Goal: Task Accomplishment & Management: Use online tool/utility

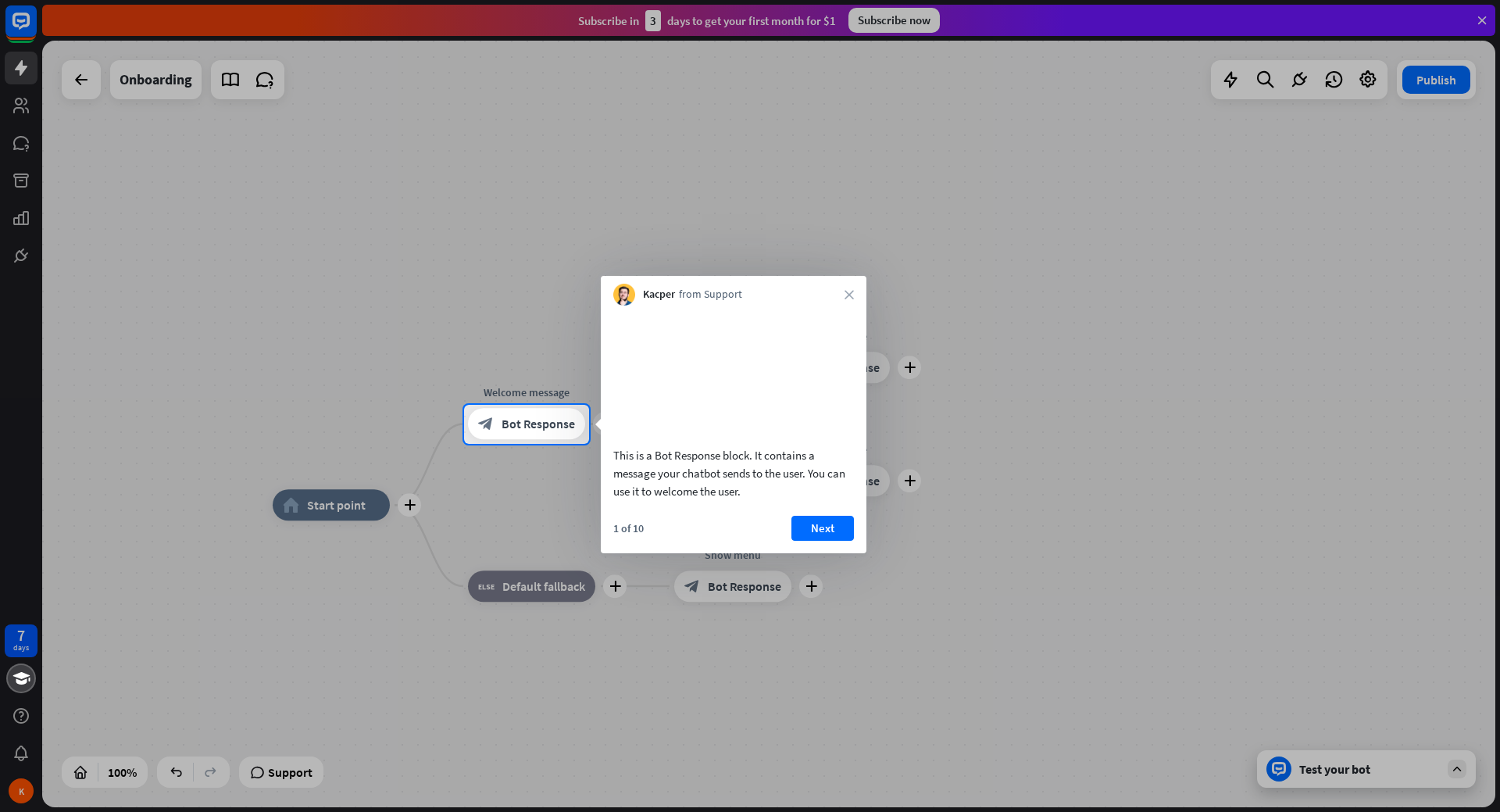
click at [854, 289] on div "Kacper from Support close" at bounding box center [733, 290] width 265 height 30
click at [16, 111] on div at bounding box center [750, 202] width 1500 height 405
click at [830, 541] on button "Next" at bounding box center [823, 529] width 62 height 25
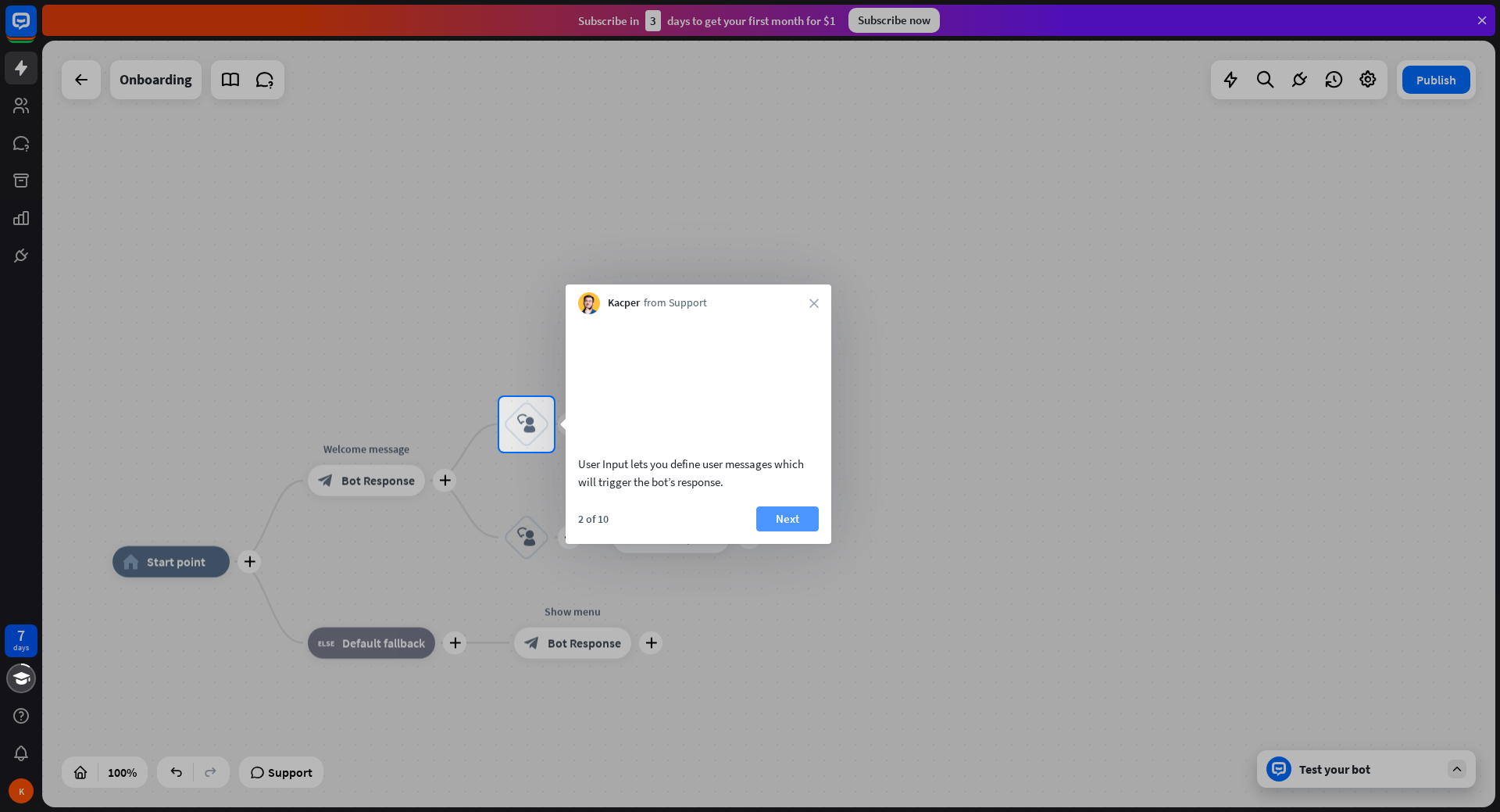
click at [793, 531] on button "Next" at bounding box center [787, 519] width 62 height 25
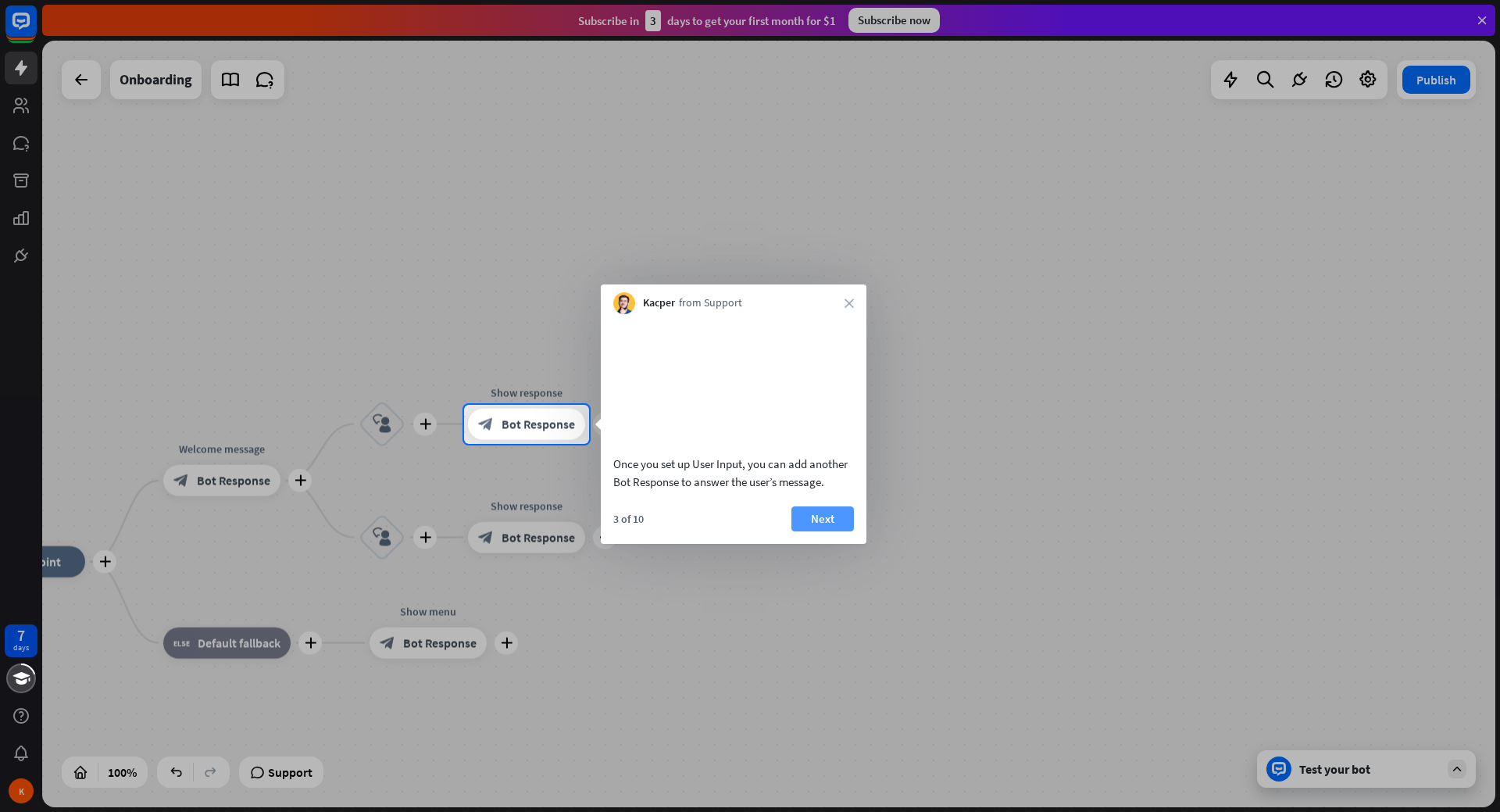
click at [824, 531] on button "Next" at bounding box center [823, 519] width 62 height 25
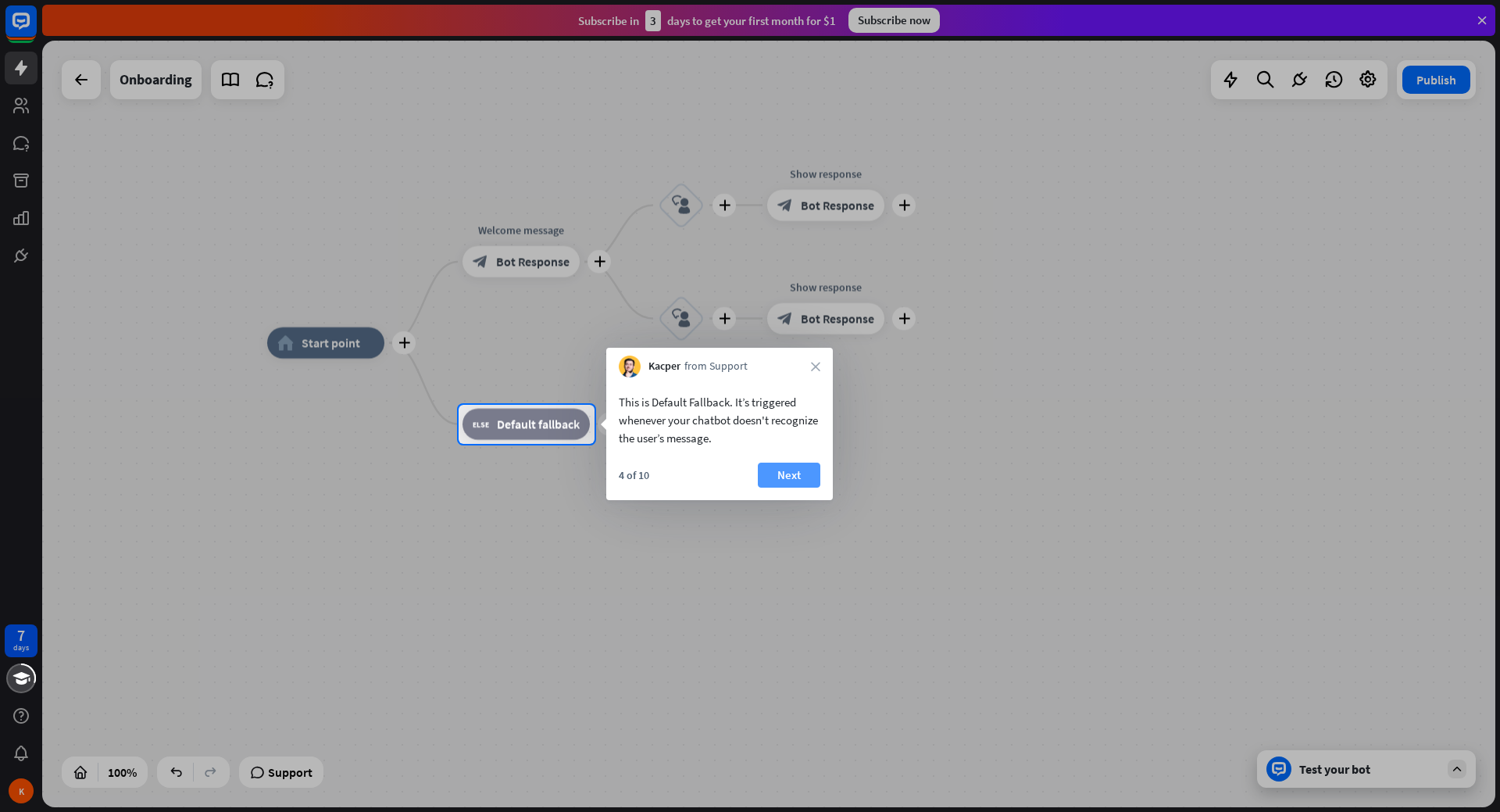
click at [792, 471] on button "Next" at bounding box center [789, 475] width 62 height 25
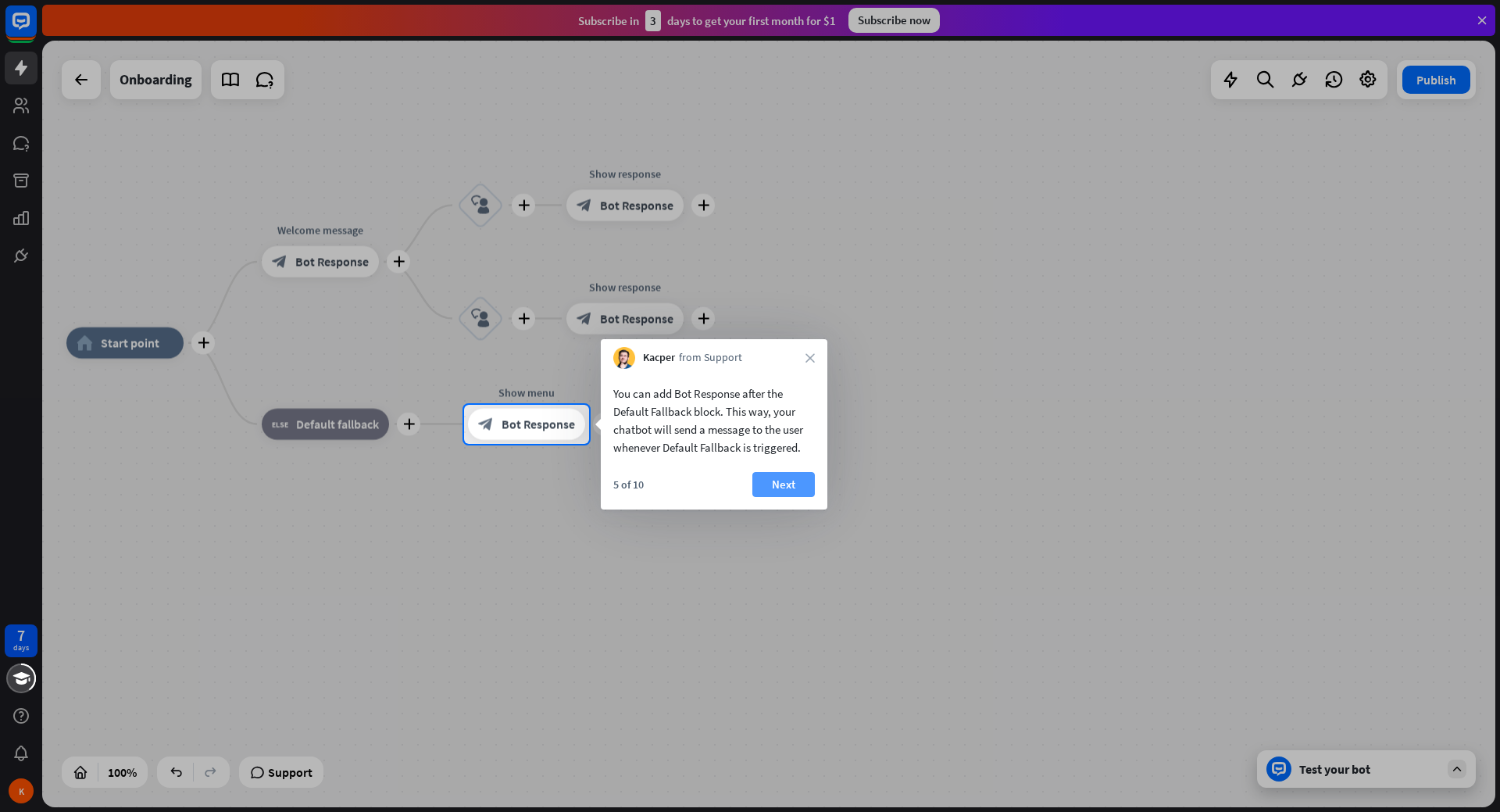
click at [773, 483] on button "Next" at bounding box center [783, 484] width 62 height 25
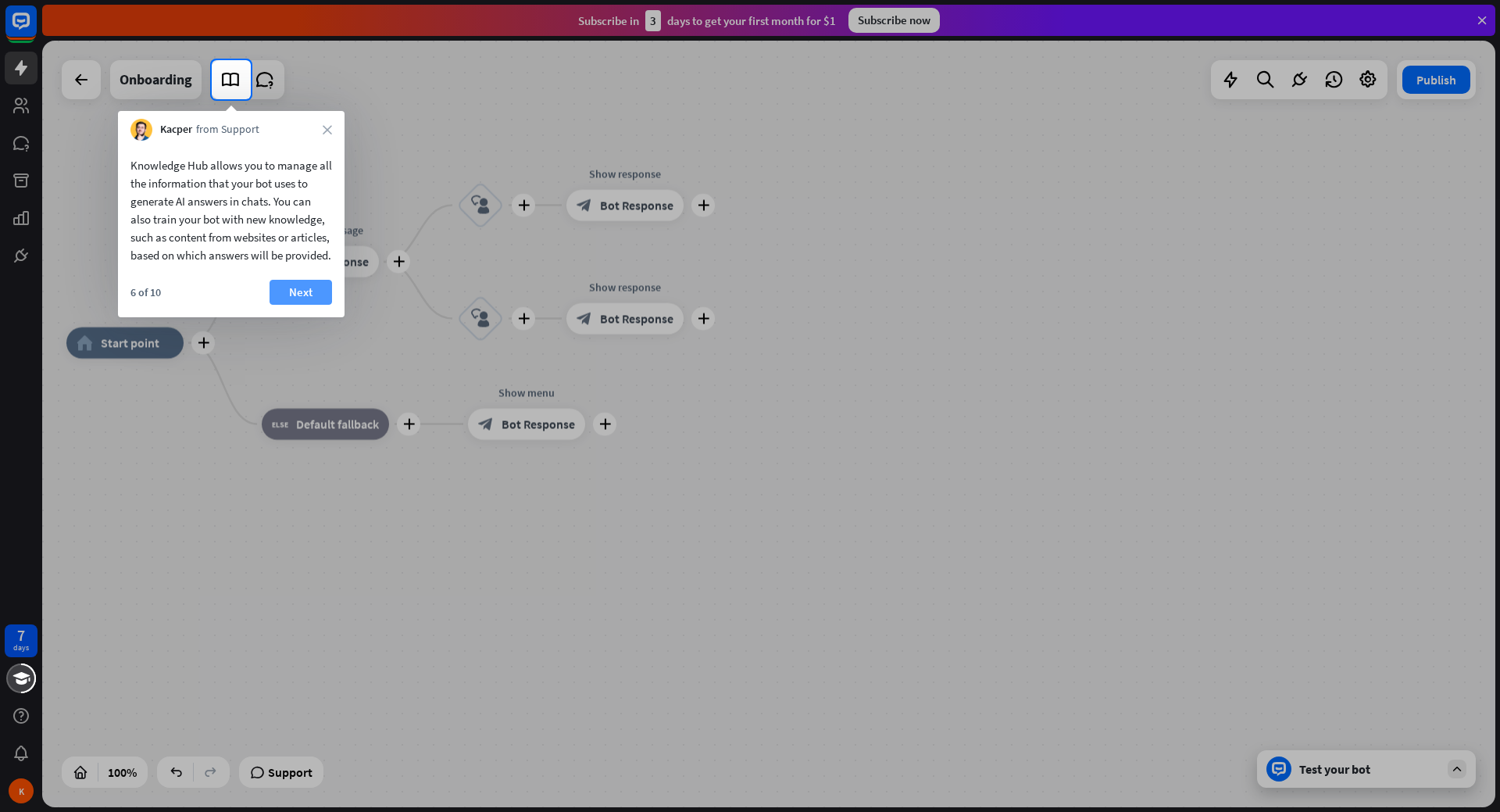
click at [288, 299] on button "Next" at bounding box center [301, 292] width 62 height 25
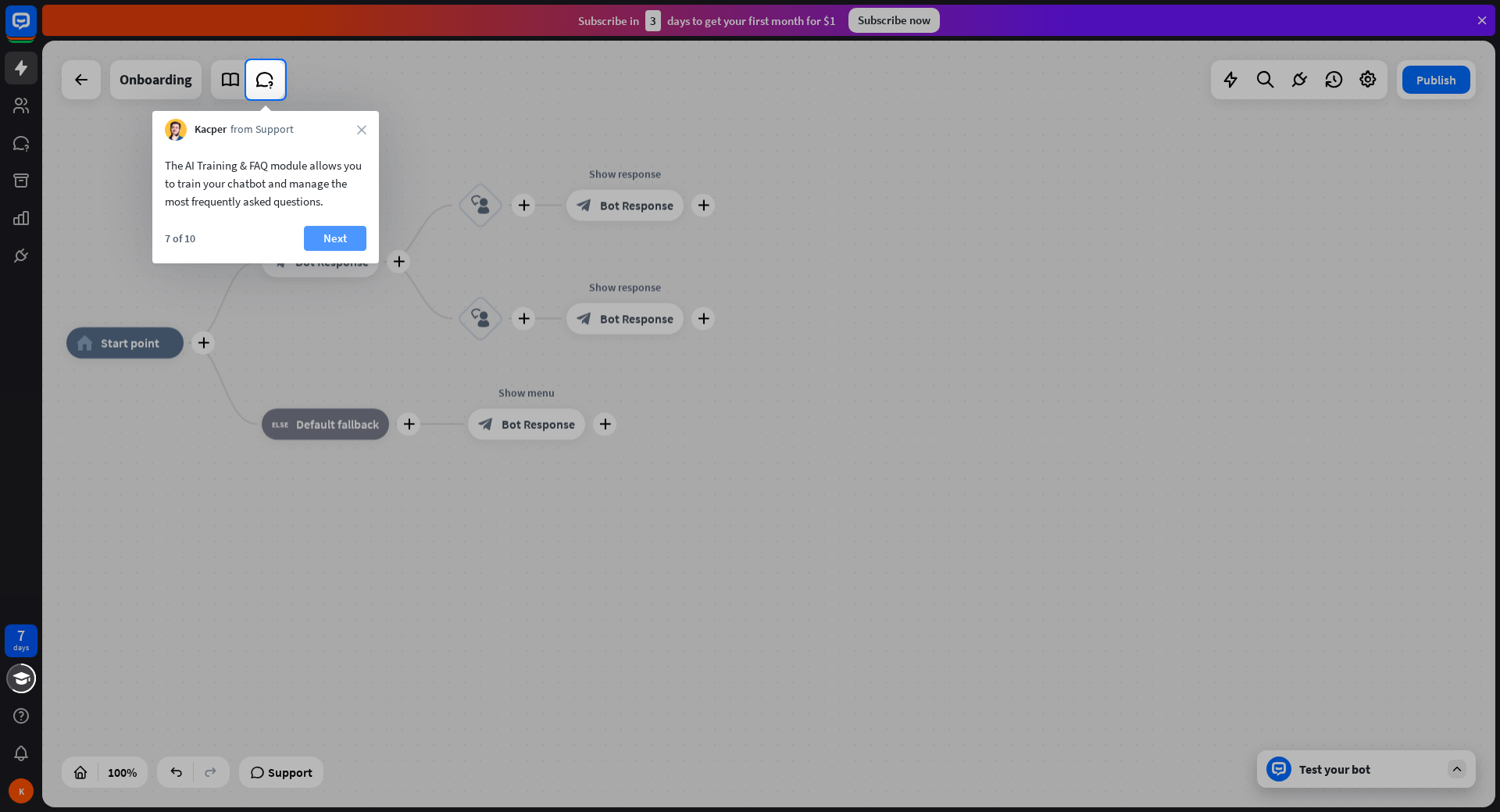
click at [332, 231] on button "Next" at bounding box center [334, 238] width 62 height 25
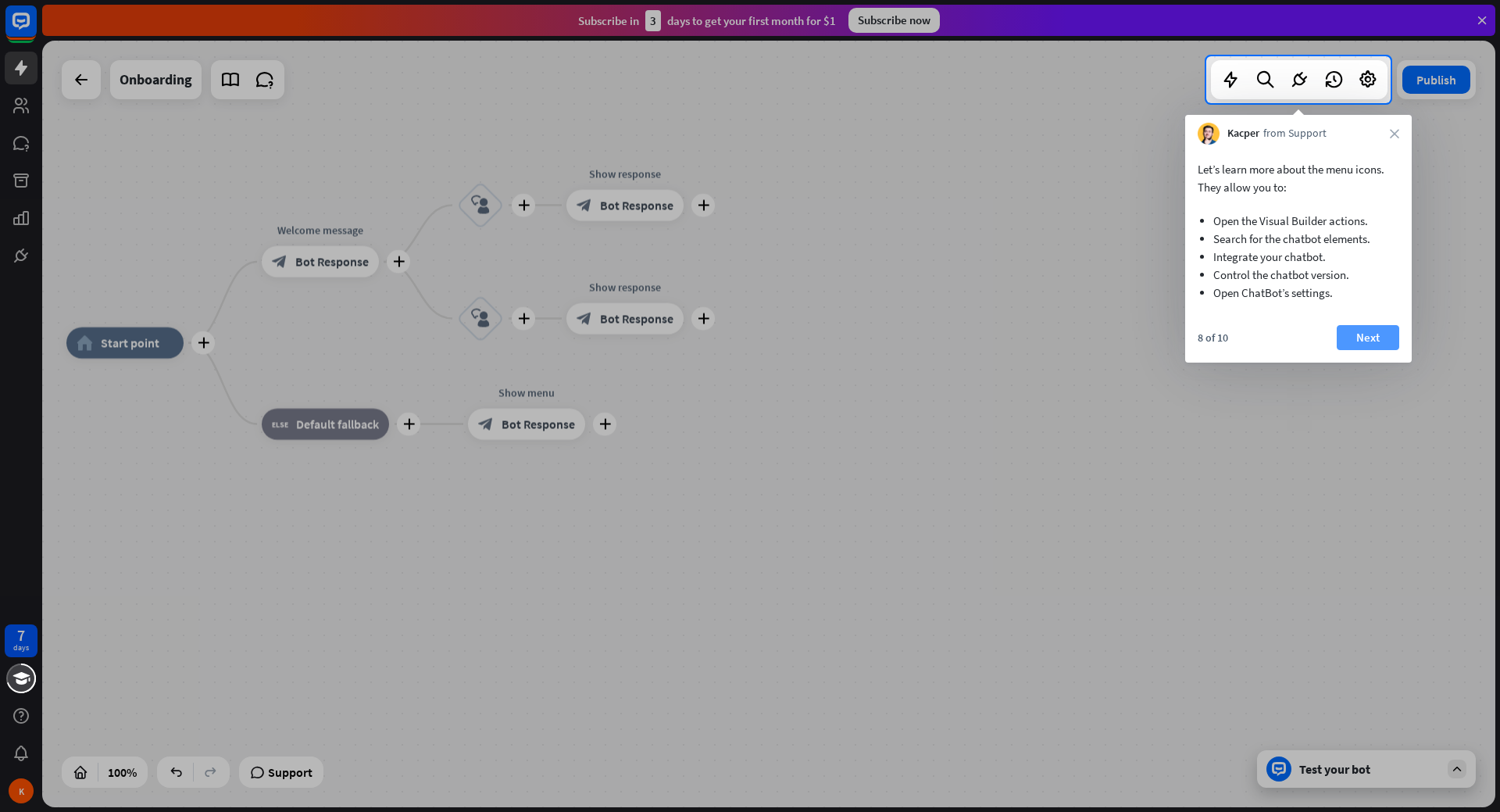
click at [1366, 339] on button "Next" at bounding box center [1367, 337] width 62 height 25
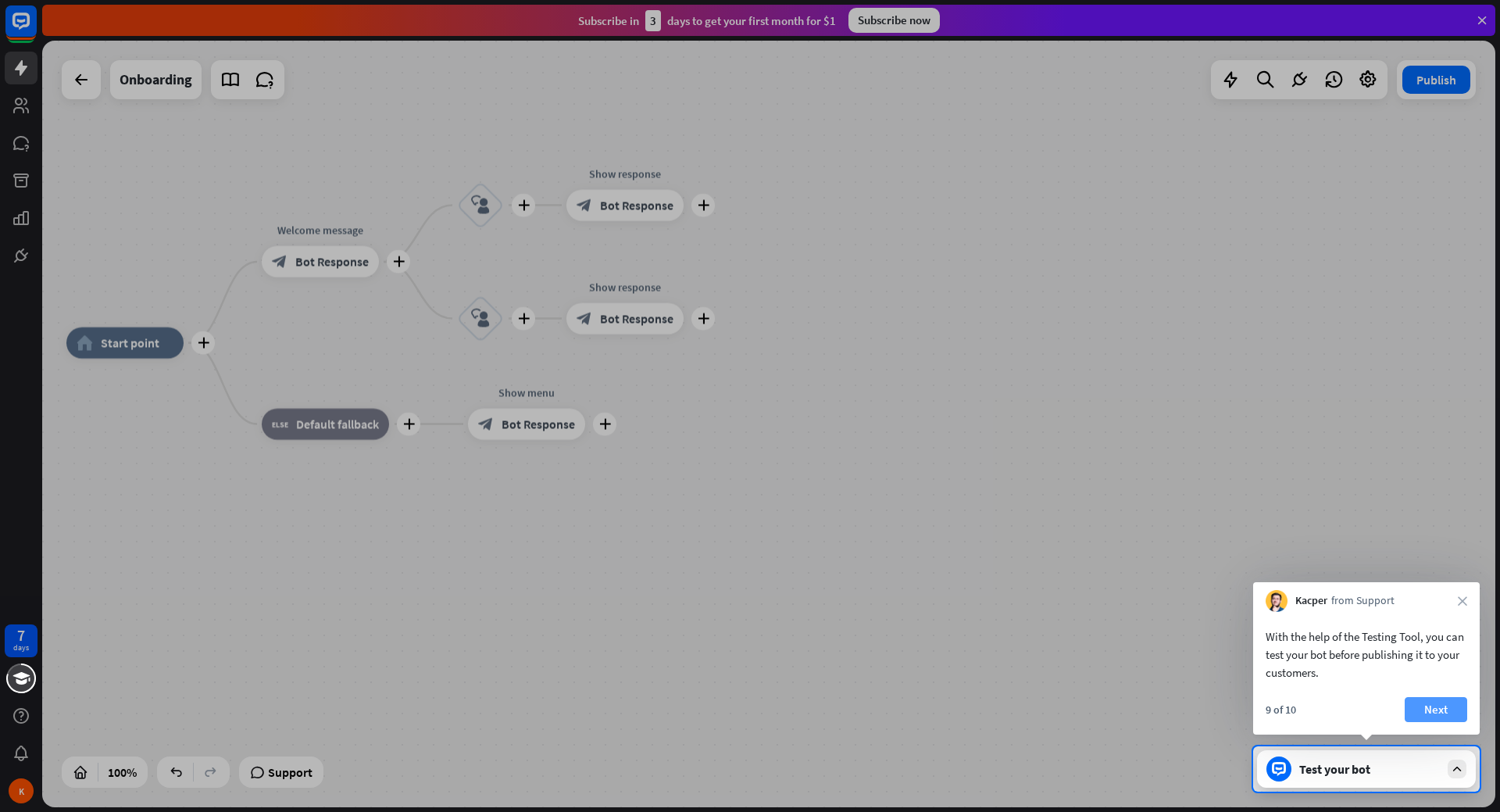
click at [1429, 706] on button "Next" at bounding box center [1436, 709] width 62 height 25
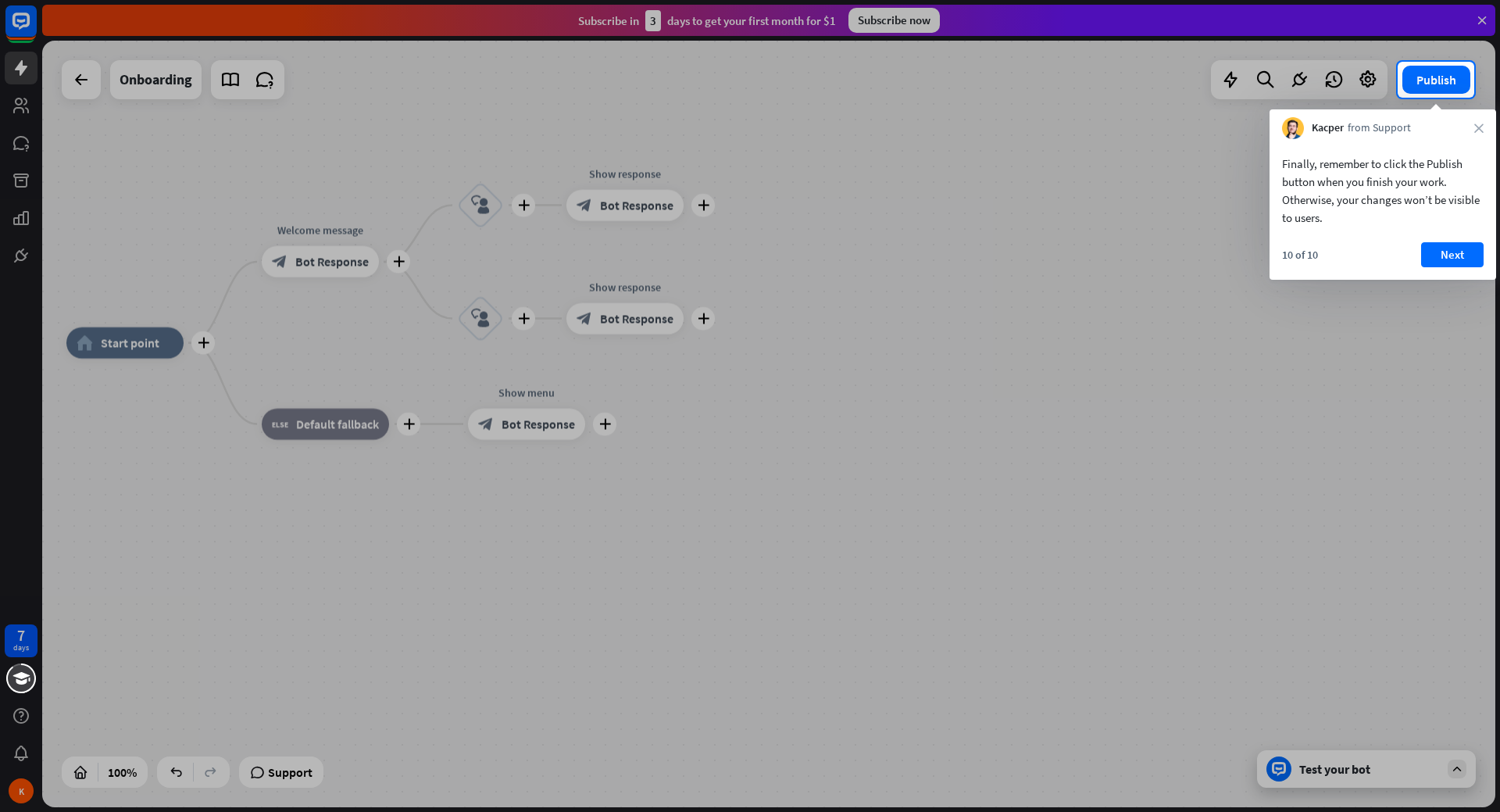
click at [1479, 121] on div "Kacper from Support close" at bounding box center [1383, 124] width 227 height 30
click at [1477, 128] on icon "close" at bounding box center [1480, 128] width 10 height 10
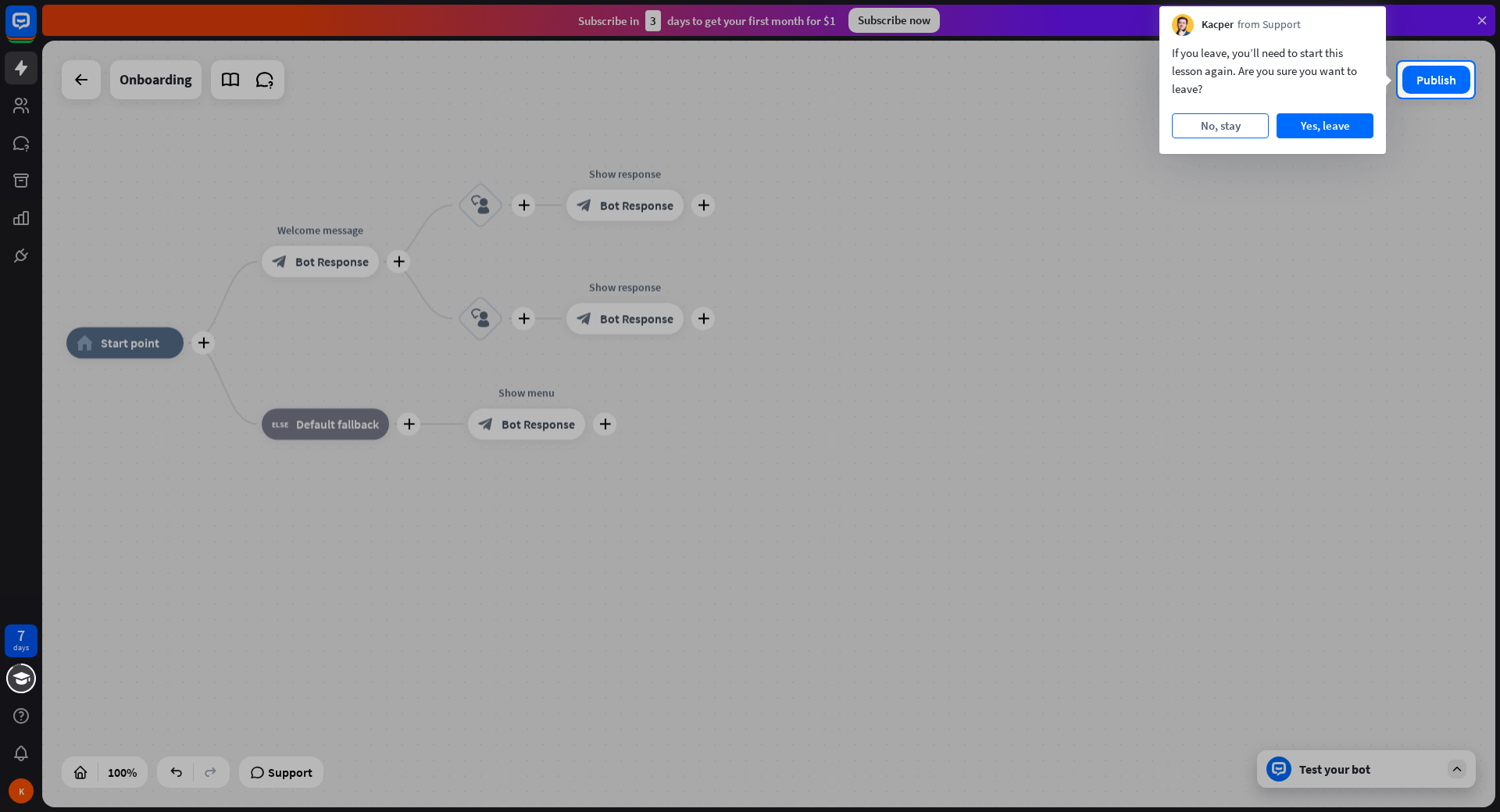
click at [1239, 130] on button "No, stay" at bounding box center [1220, 126] width 97 height 25
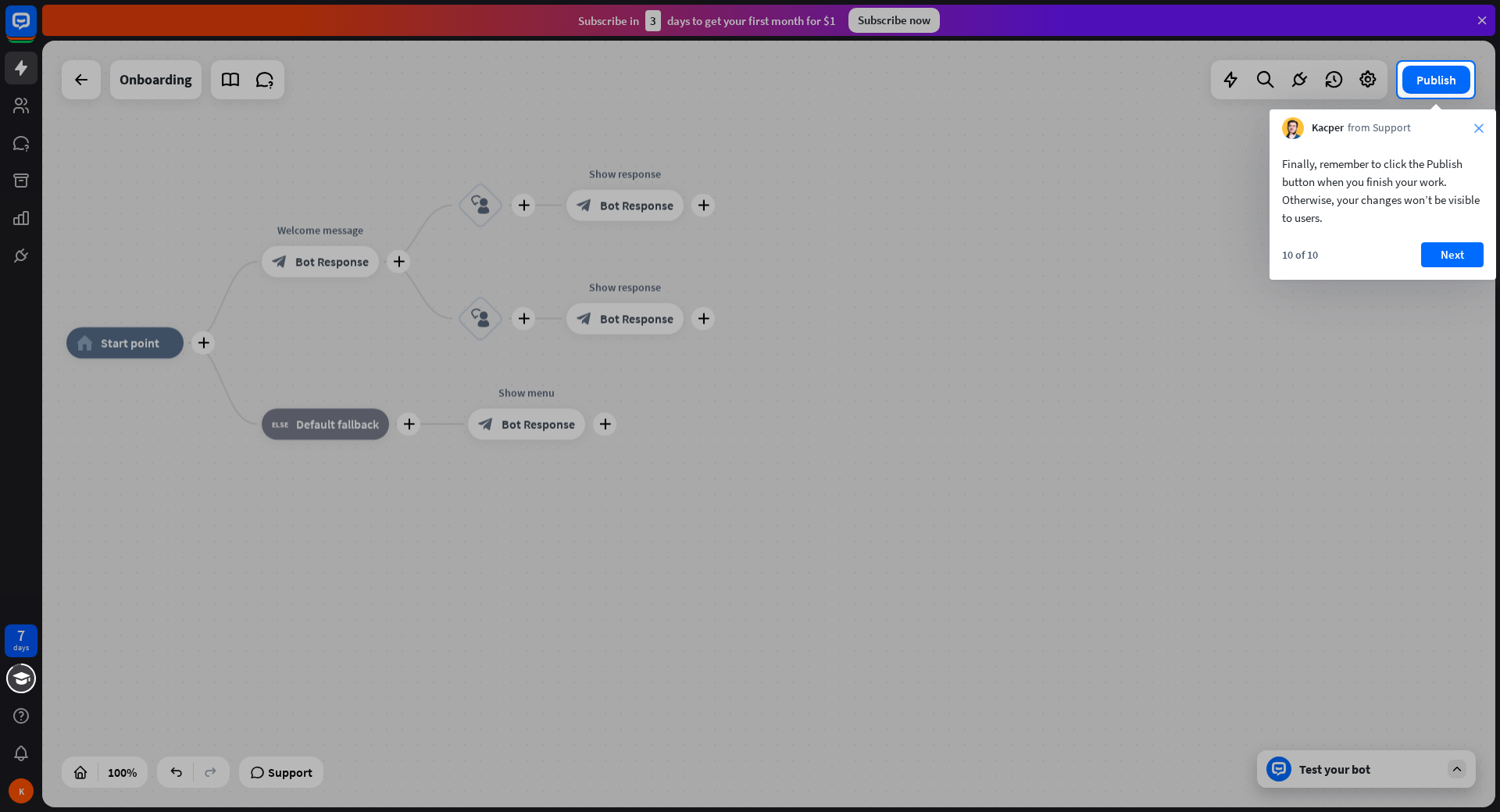
click at [1475, 126] on icon "close" at bounding box center [1480, 128] width 10 height 10
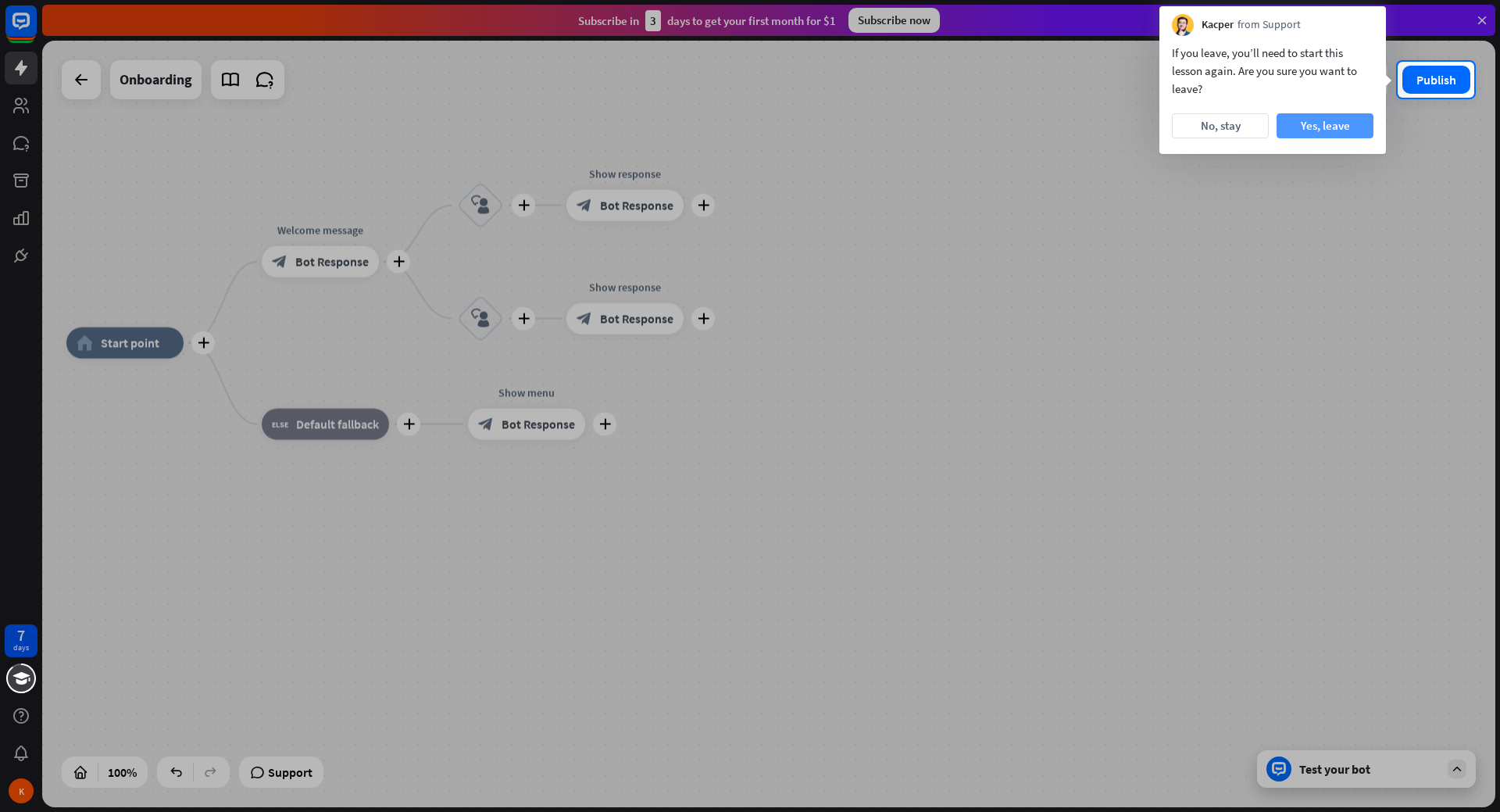
click at [1315, 125] on button "Yes, leave" at bounding box center [1325, 126] width 97 height 25
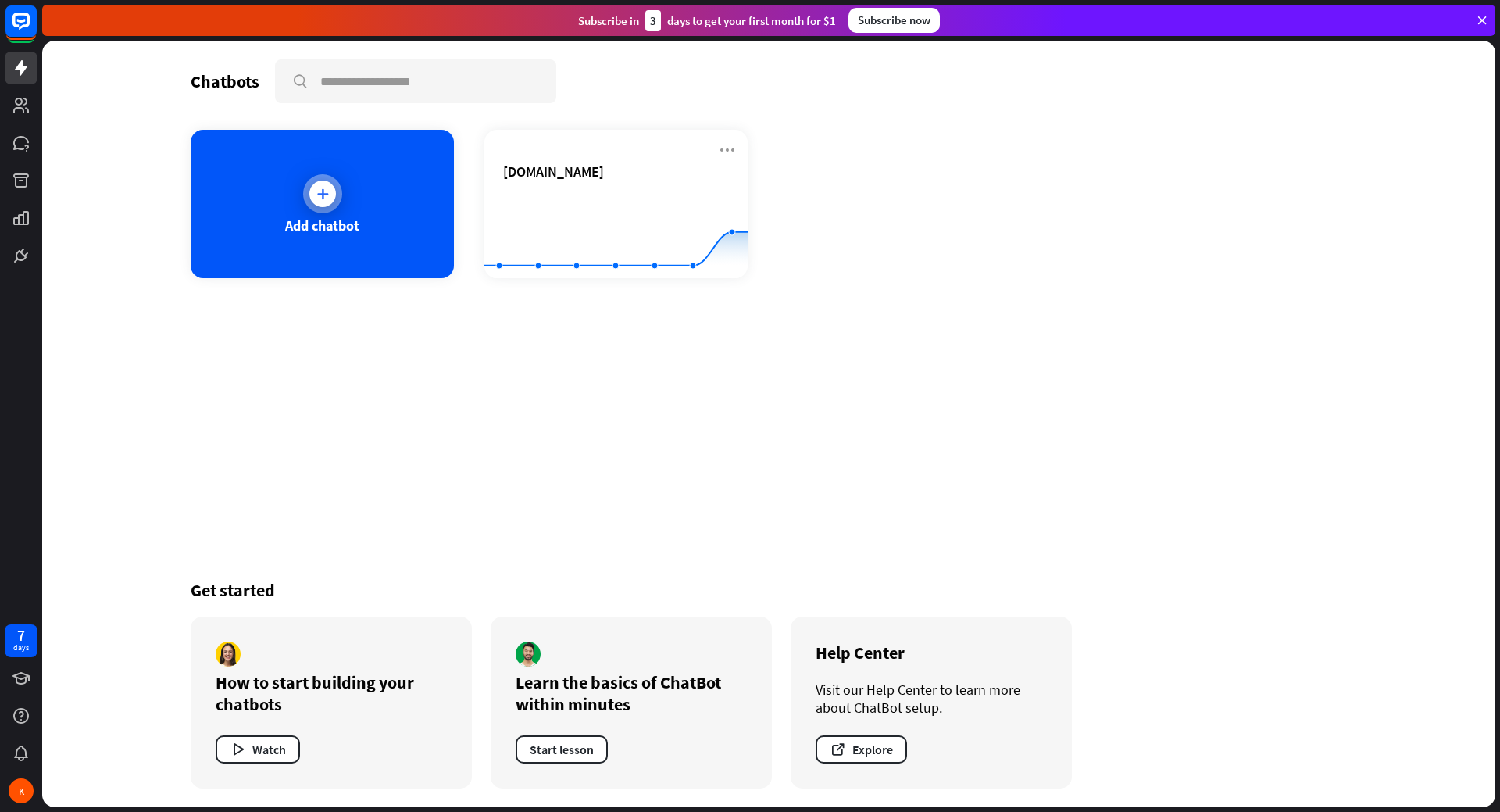
click at [324, 191] on icon at bounding box center [323, 194] width 15 height 15
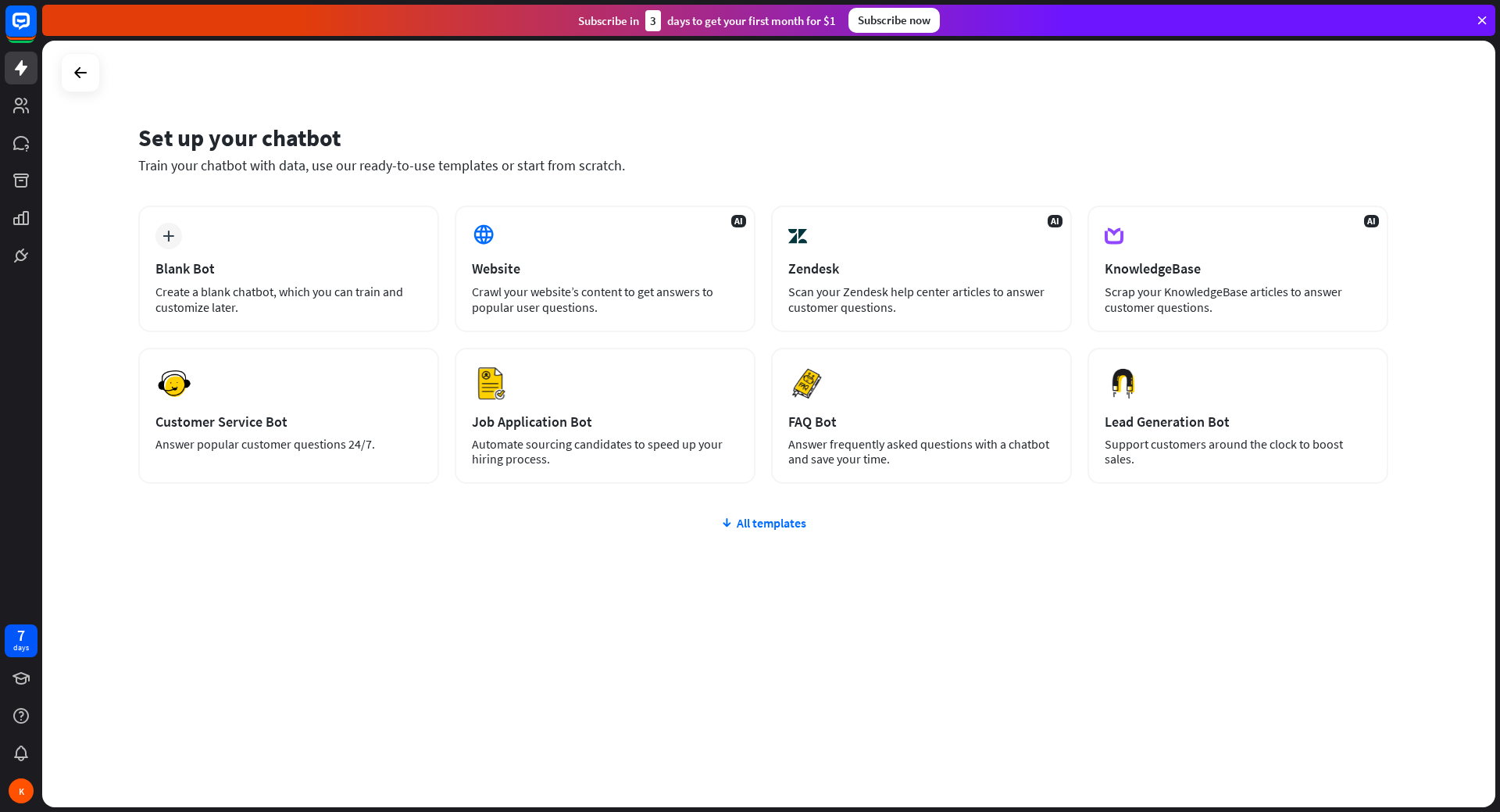
click at [1482, 18] on icon at bounding box center [1482, 20] width 14 height 14
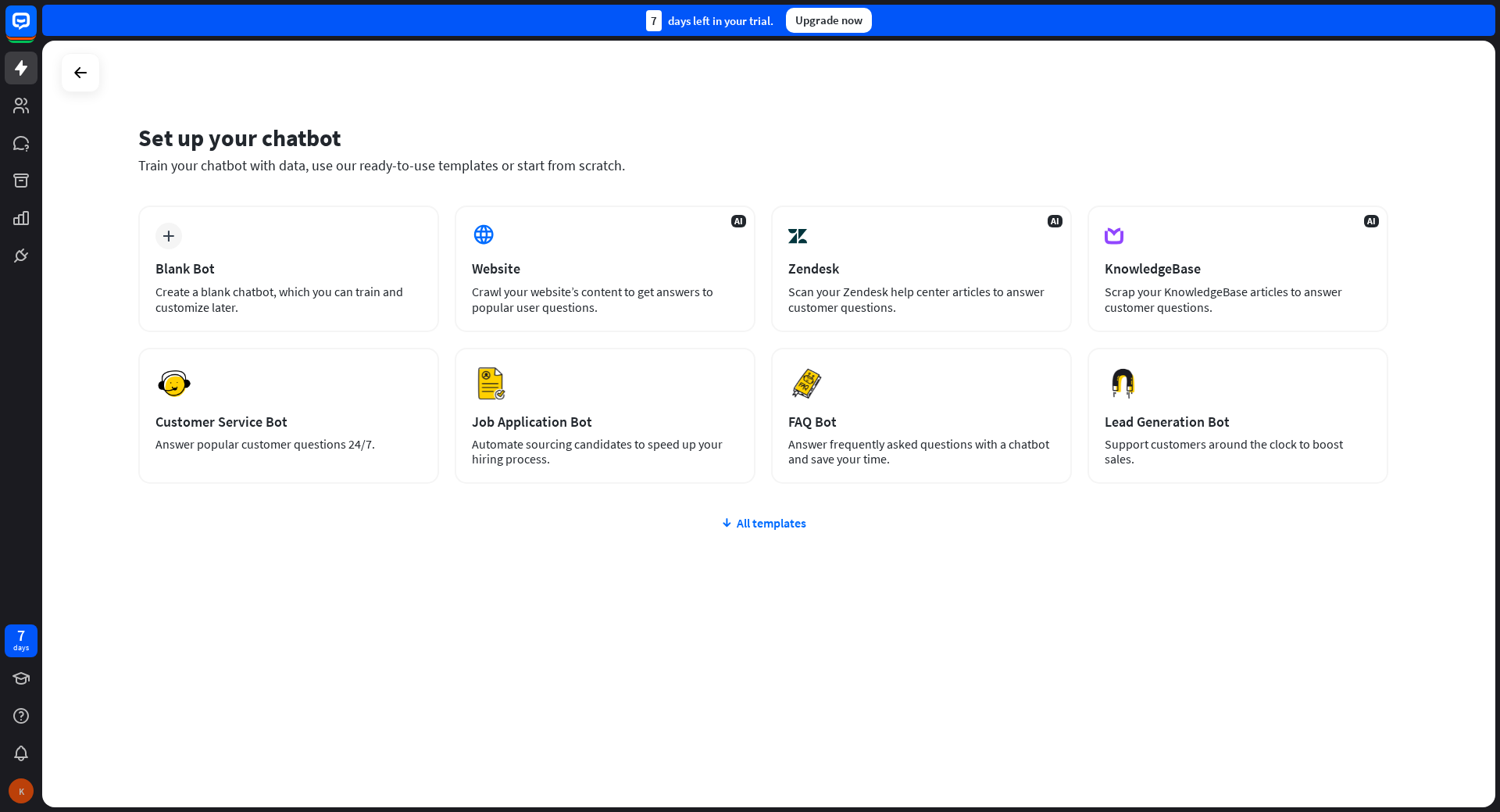
click at [17, 787] on div "K" at bounding box center [21, 791] width 25 height 25
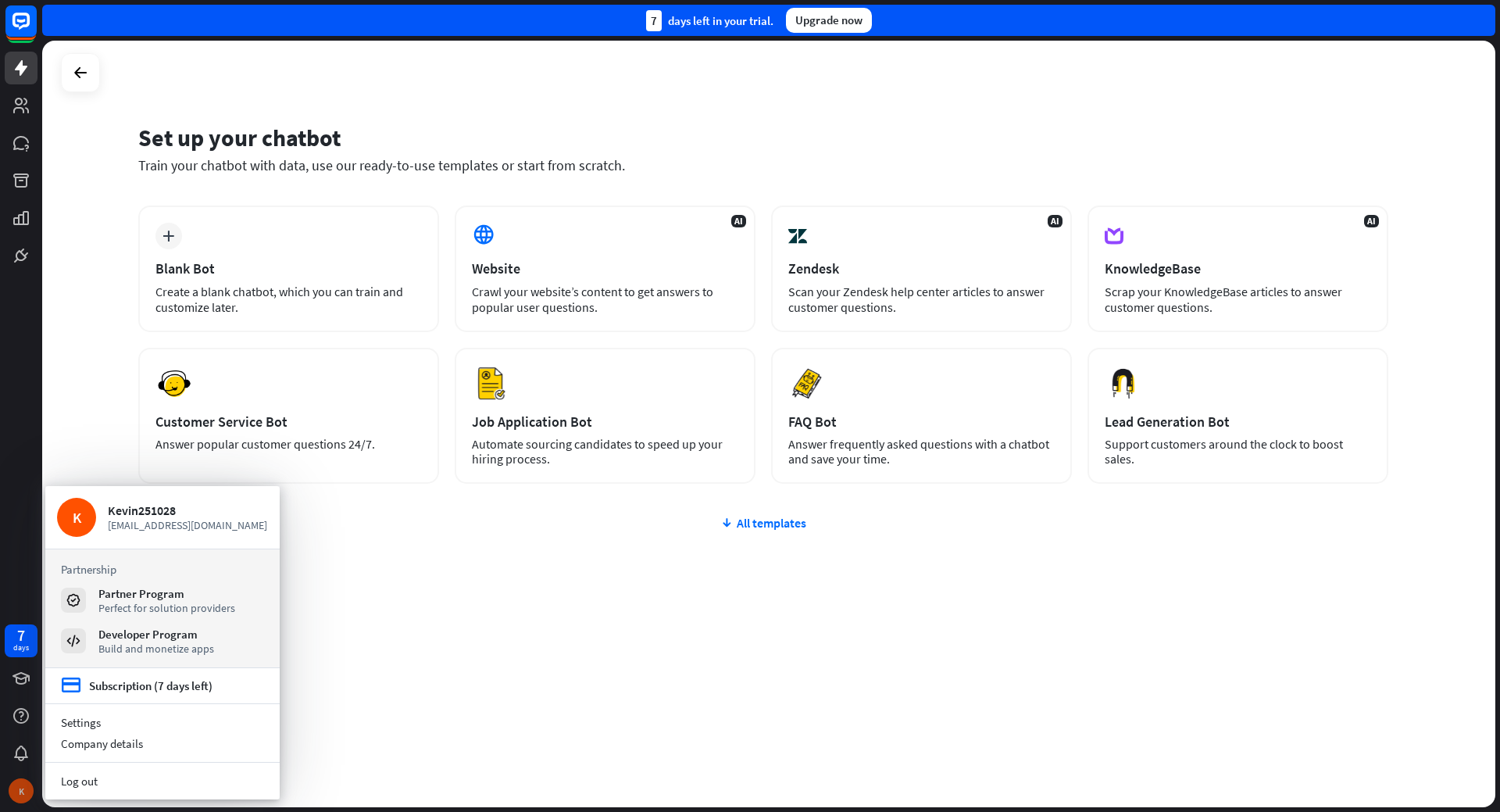
click at [17, 787] on div "K" at bounding box center [21, 791] width 25 height 25
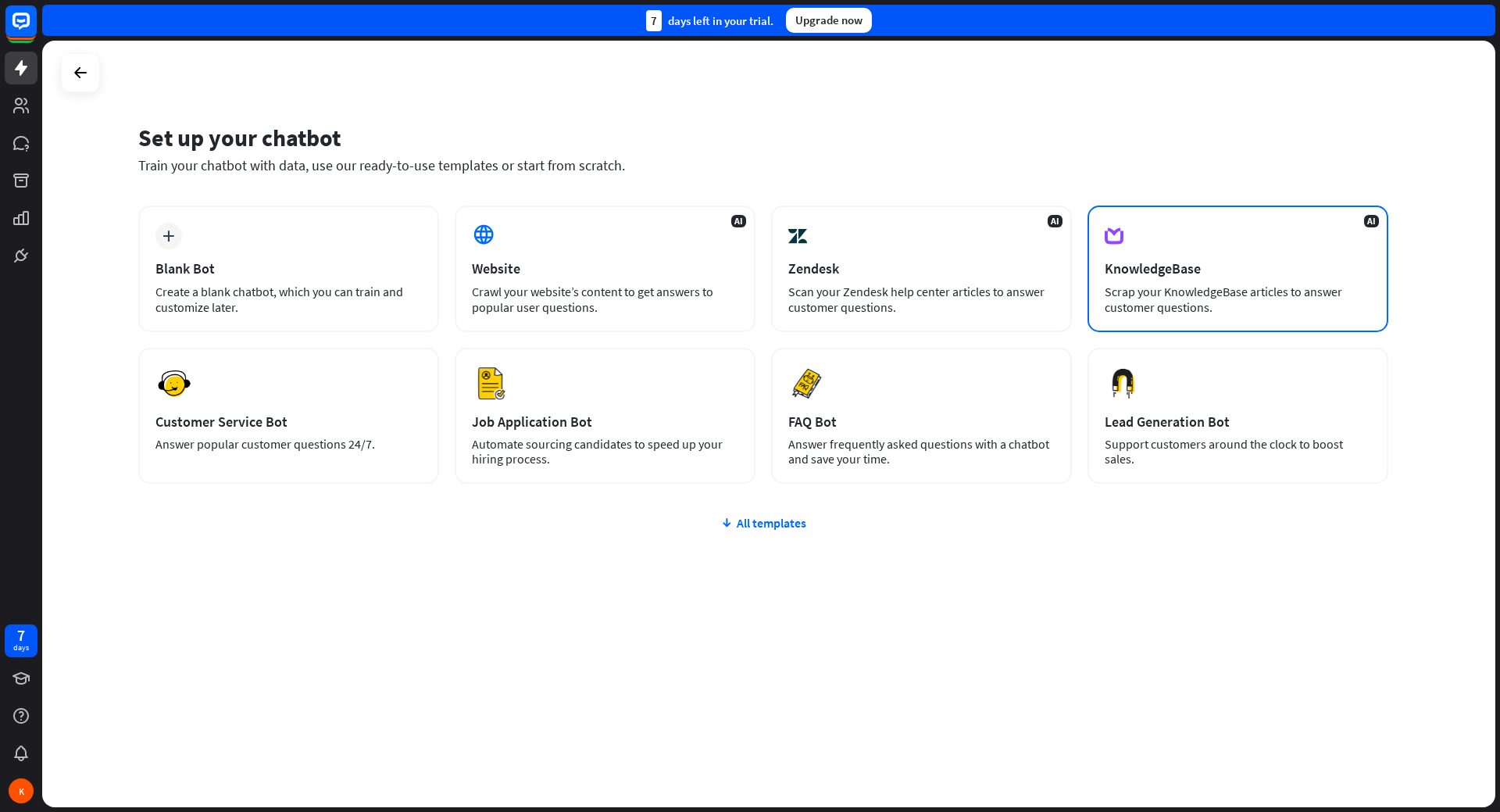
click at [1186, 255] on div "AI KnowledgeBase Scrap your KnowledgeBase articles to answer customer questions." at bounding box center [1238, 269] width 301 height 127
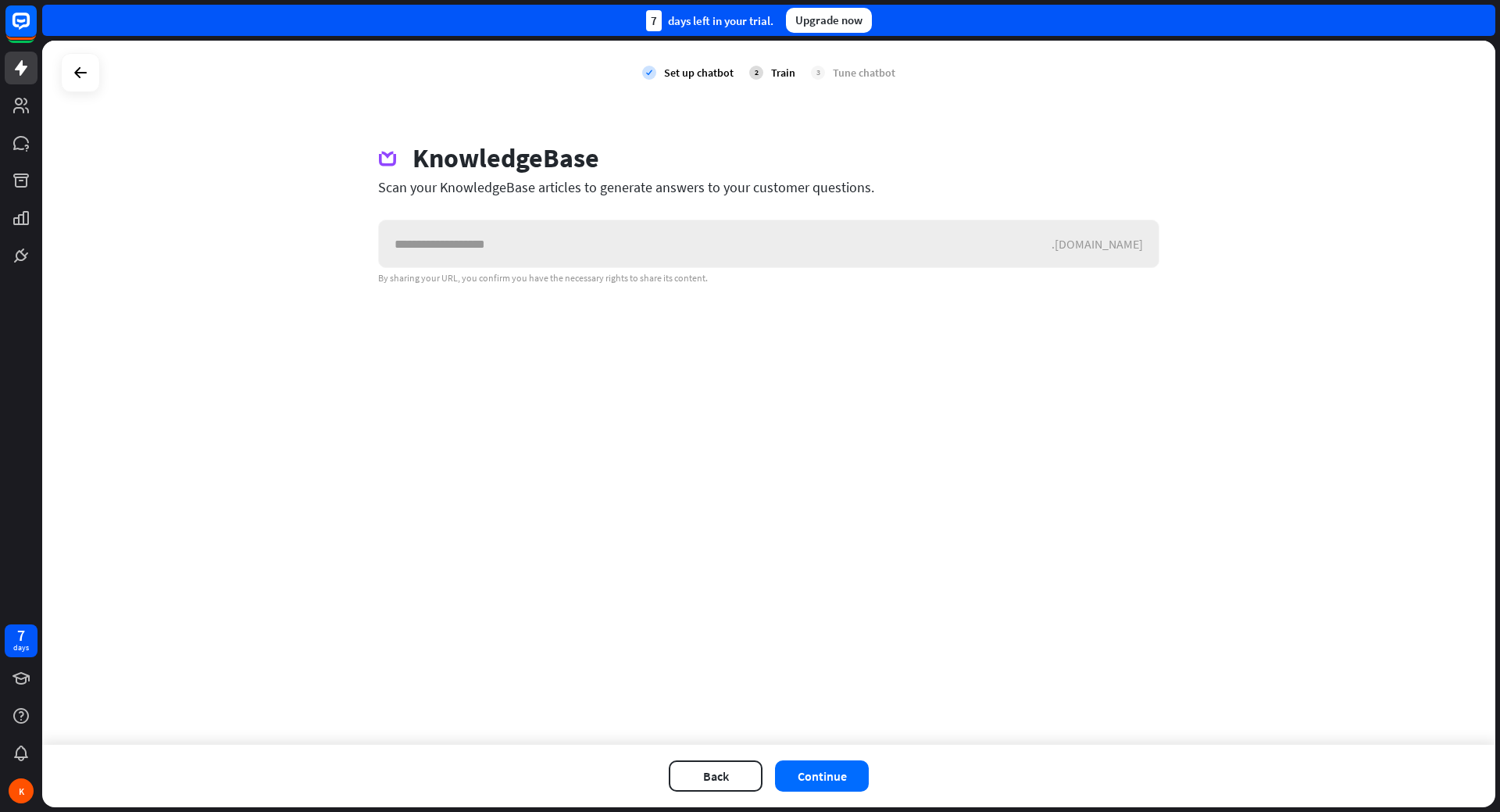
click at [573, 249] on input "text" at bounding box center [715, 243] width 673 height 47
type input "*****"
click at [826, 776] on button "Continue" at bounding box center [823, 775] width 94 height 32
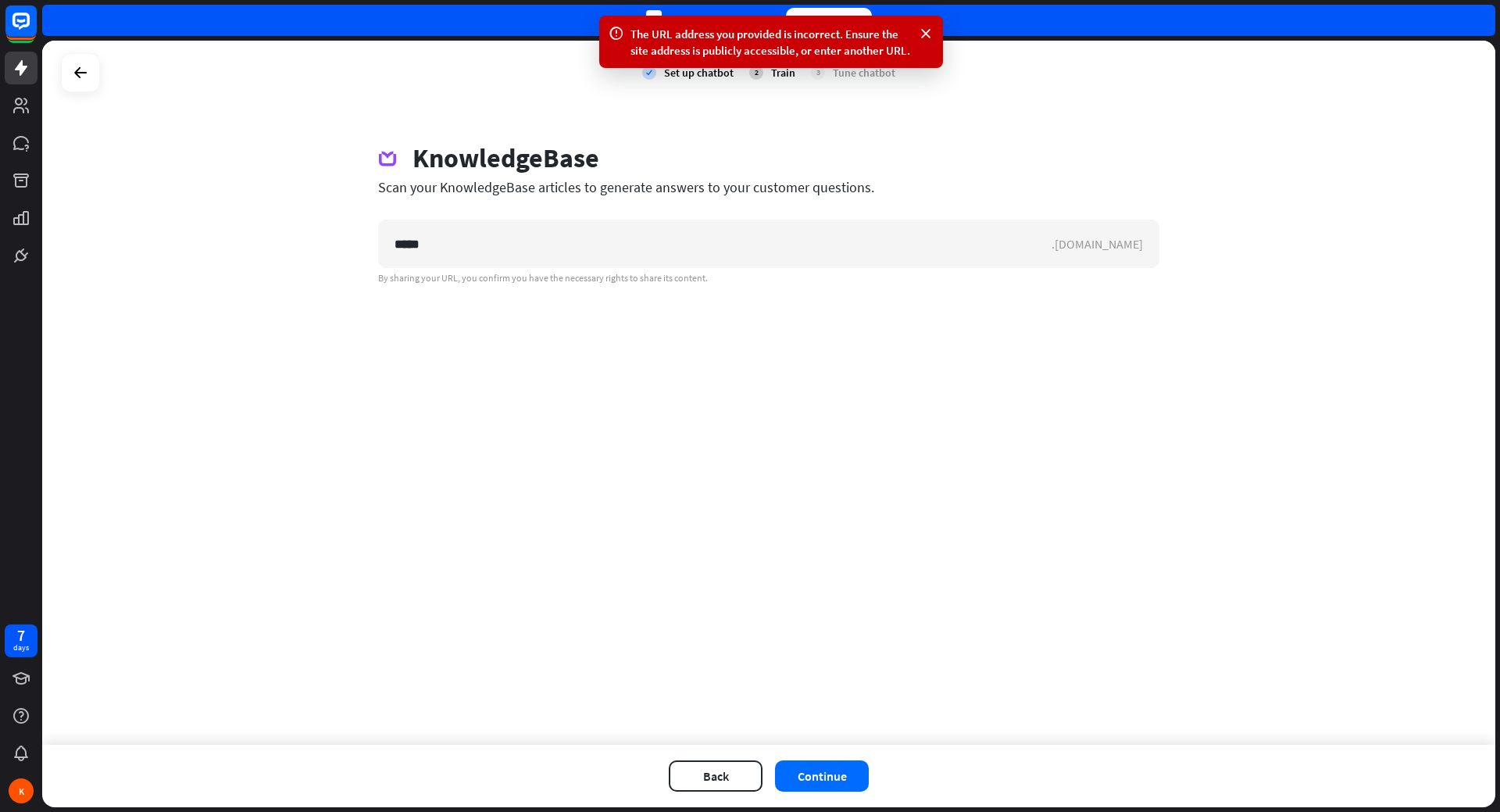
drag, startPoint x: 411, startPoint y: 192, endPoint x: 804, endPoint y: 190, distance: 393.0
click at [804, 190] on div "Scan your KnowledgeBase articles to generate answers to your customer questions." at bounding box center [769, 186] width 781 height 18
click at [886, 135] on div "check Set up chatbot 2 Train 3 Tune chatbot KnowledgeBase Scan your KnowledgeBa…" at bounding box center [769, 392] width 1454 height 704
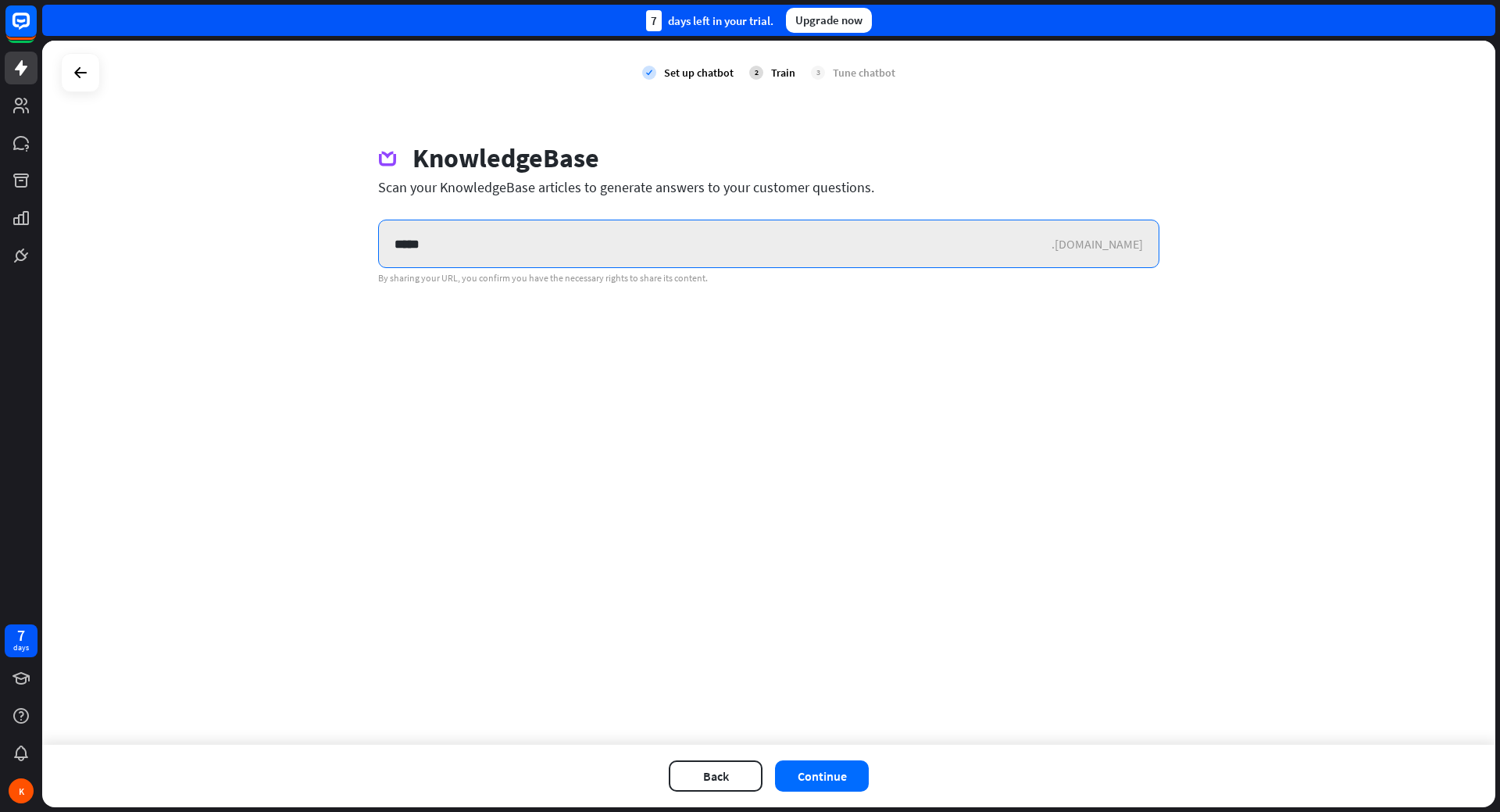
click at [524, 247] on input "*****" at bounding box center [715, 243] width 673 height 47
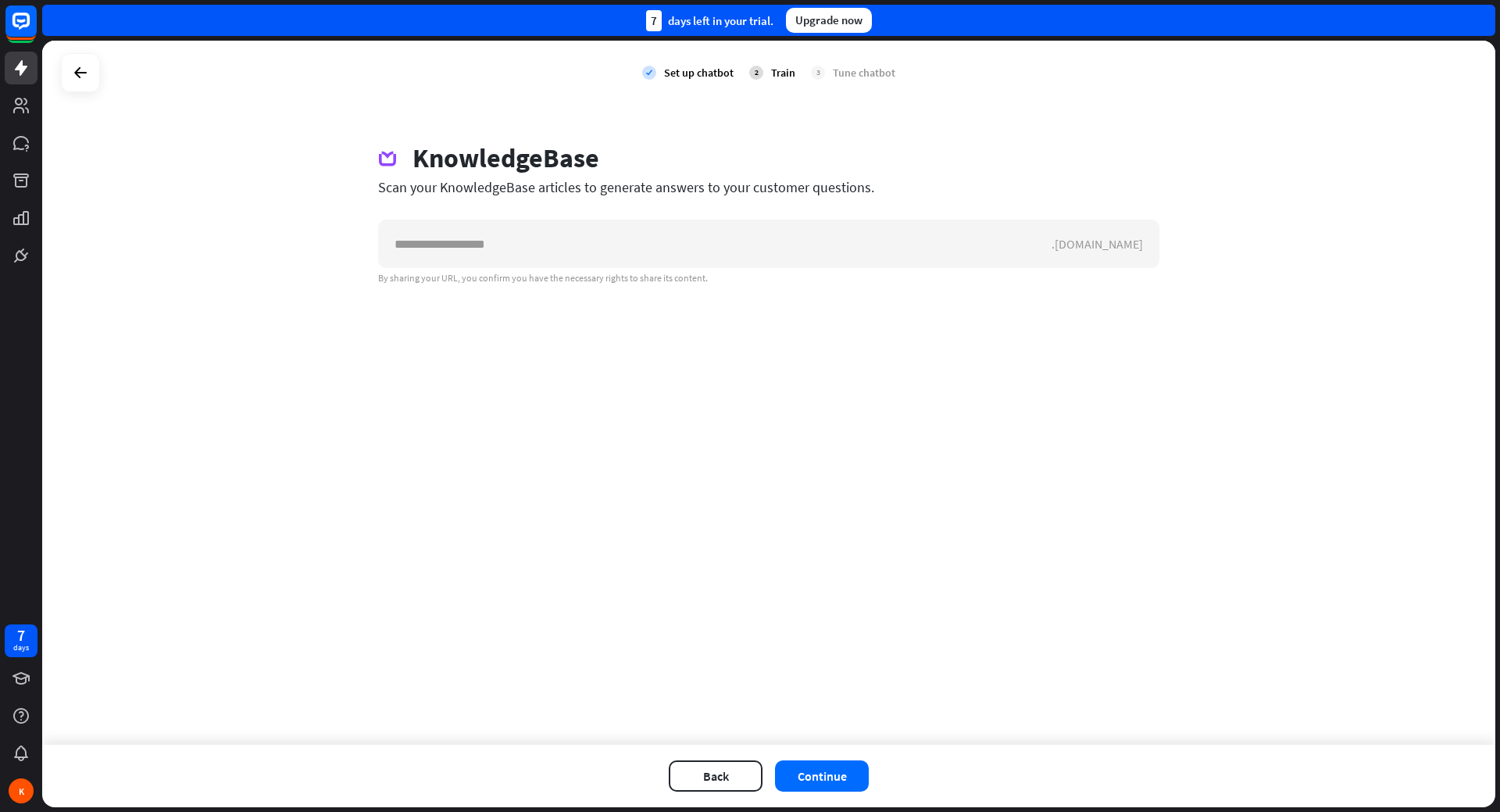
drag, startPoint x: 465, startPoint y: 280, endPoint x: 724, endPoint y: 278, distance: 259.0
click at [724, 278] on div "By sharing your URL, you confirm you have the necessary rights to share its con…" at bounding box center [769, 278] width 781 height 12
click at [581, 351] on div "check Set up chatbot 2 Train 3 Tune chatbot KnowledgeBase Scan your KnowledgeBa…" at bounding box center [769, 392] width 1454 height 704
drag, startPoint x: 452, startPoint y: 283, endPoint x: 718, endPoint y: 283, distance: 266.0
click at [718, 283] on div "By sharing your URL, you confirm you have the necessary rights to share its con…" at bounding box center [769, 278] width 781 height 12
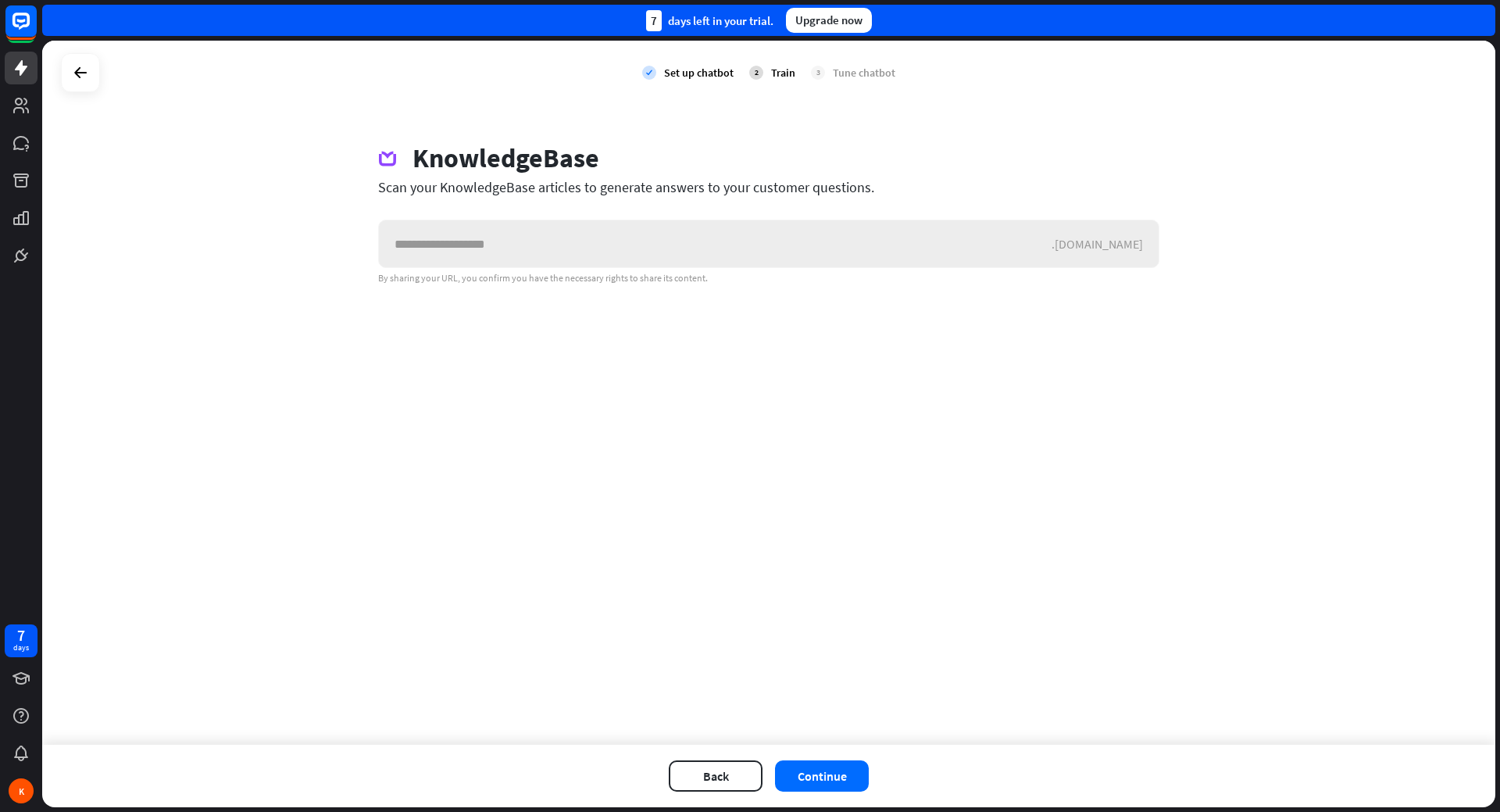
click at [1123, 235] on div ".[DOMAIN_NAME]" at bounding box center [769, 244] width 781 height 48
click at [1129, 246] on div ".[DOMAIN_NAME]" at bounding box center [1105, 244] width 107 height 15
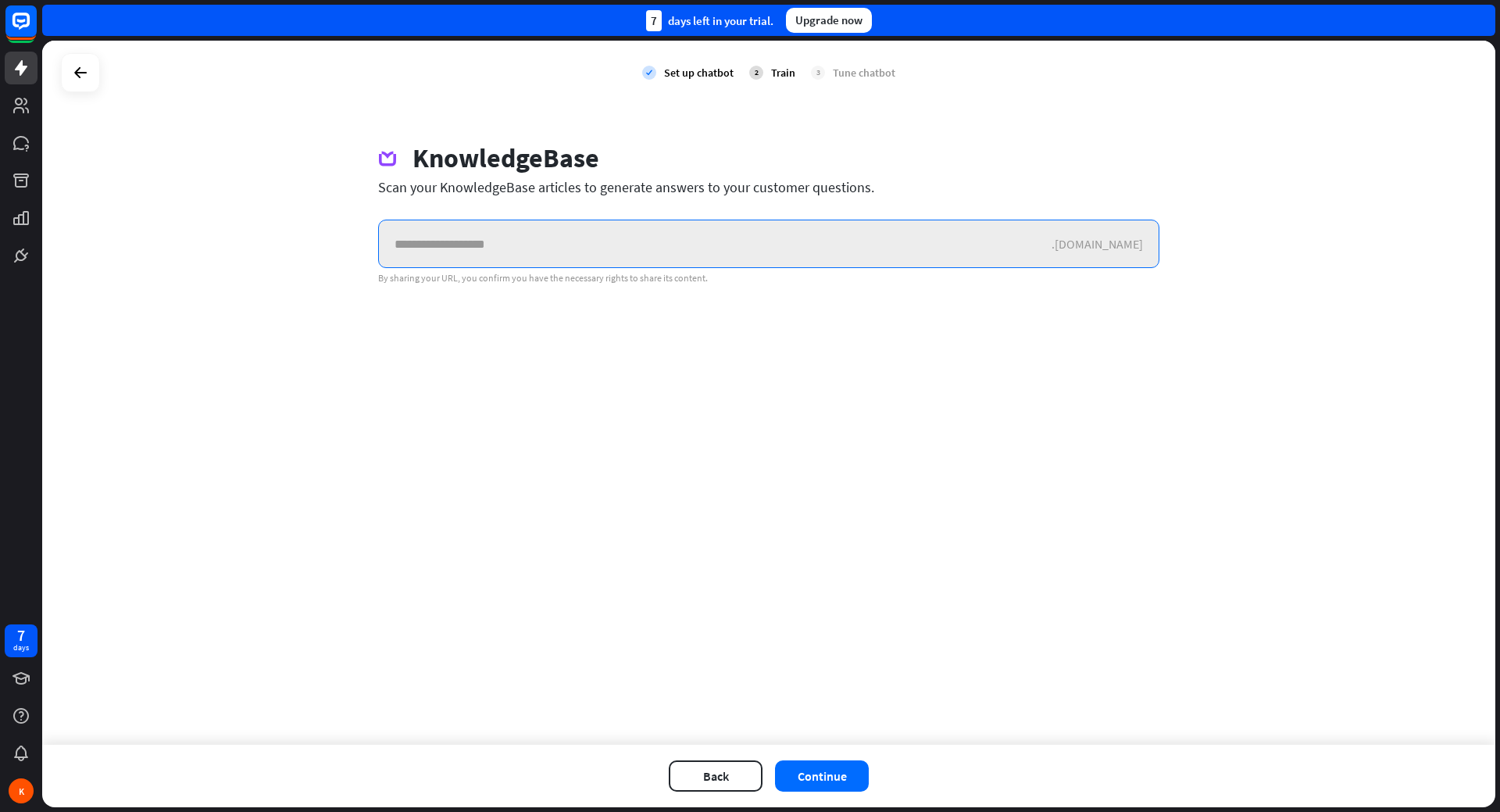
click at [1051, 249] on input "text" at bounding box center [715, 243] width 673 height 47
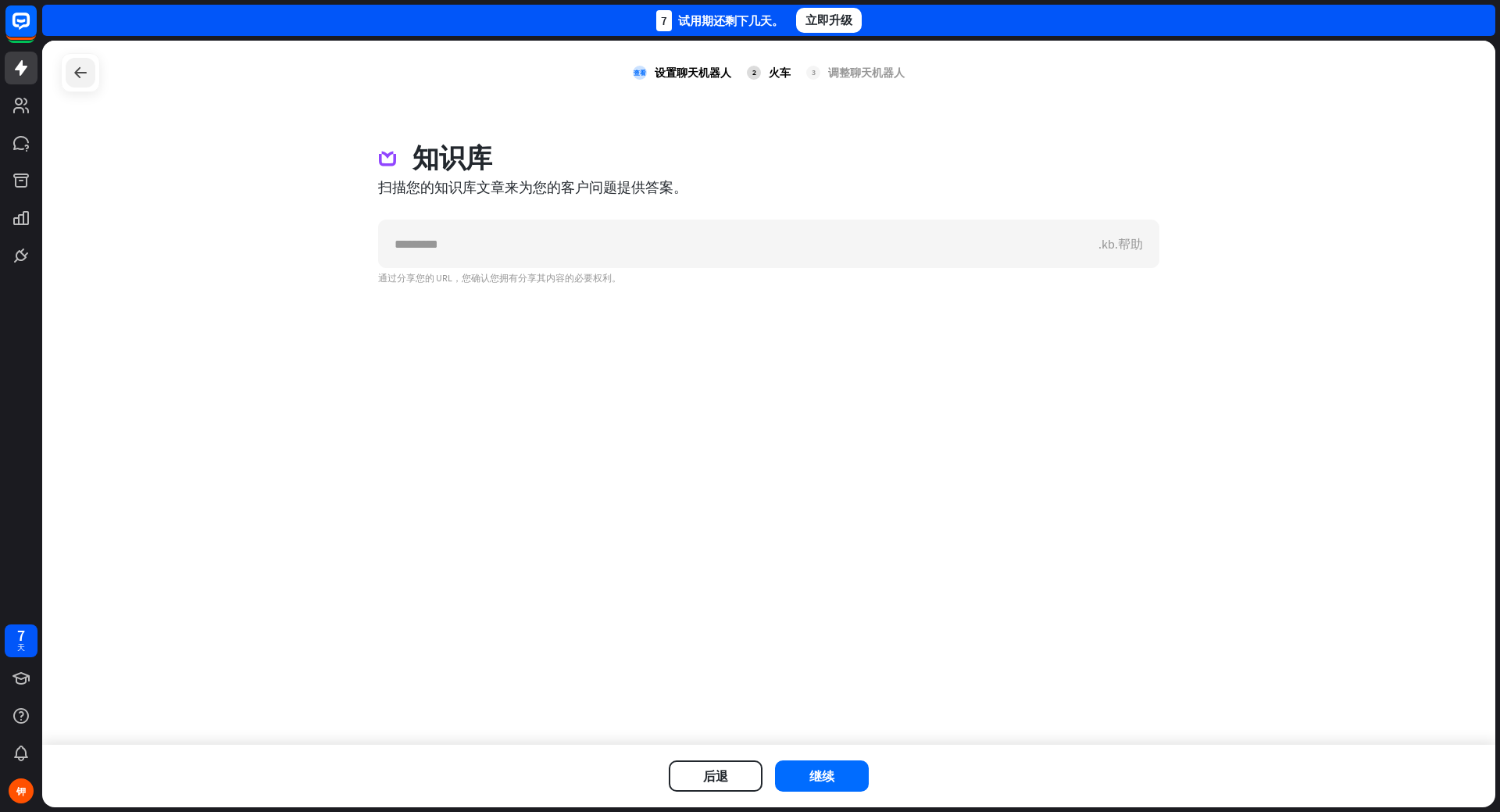
click at [81, 62] on div at bounding box center [80, 72] width 30 height 30
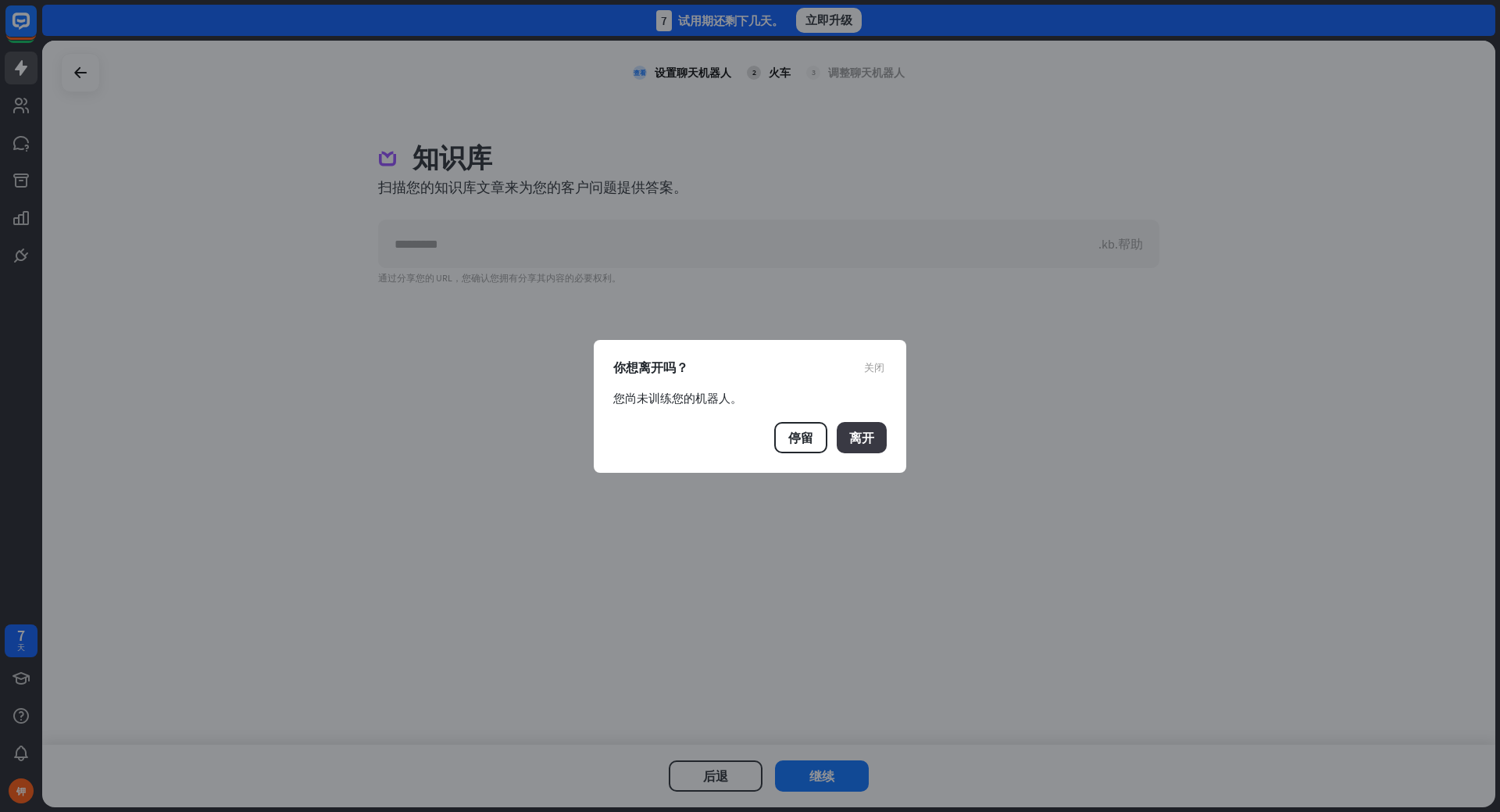
click at [849, 442] on font "离开" at bounding box center [862, 437] width 25 height 15
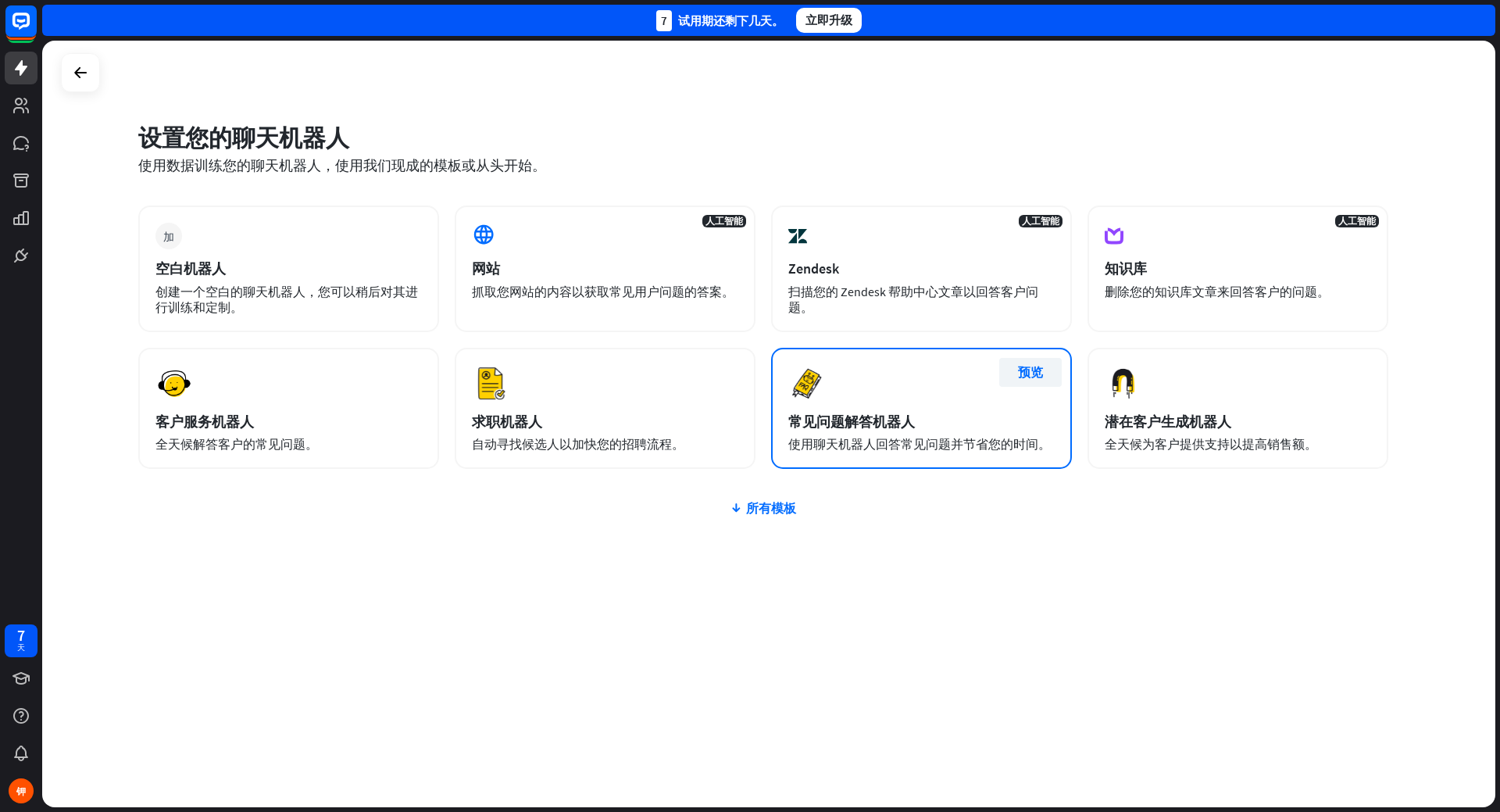
click at [1024, 370] on font "预览" at bounding box center [1031, 372] width 25 height 15
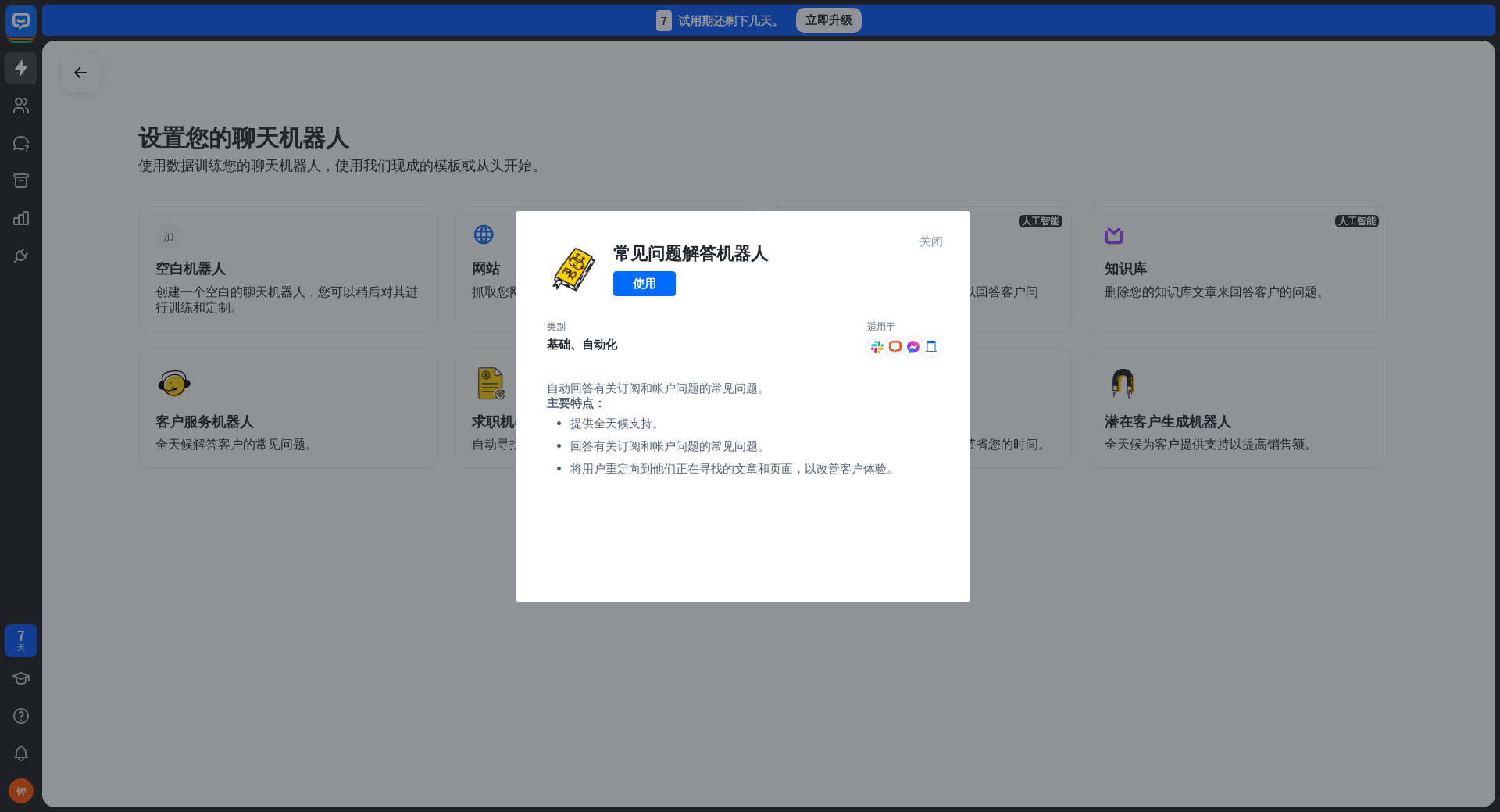
click at [931, 236] on font "关闭" at bounding box center [931, 240] width 23 height 12
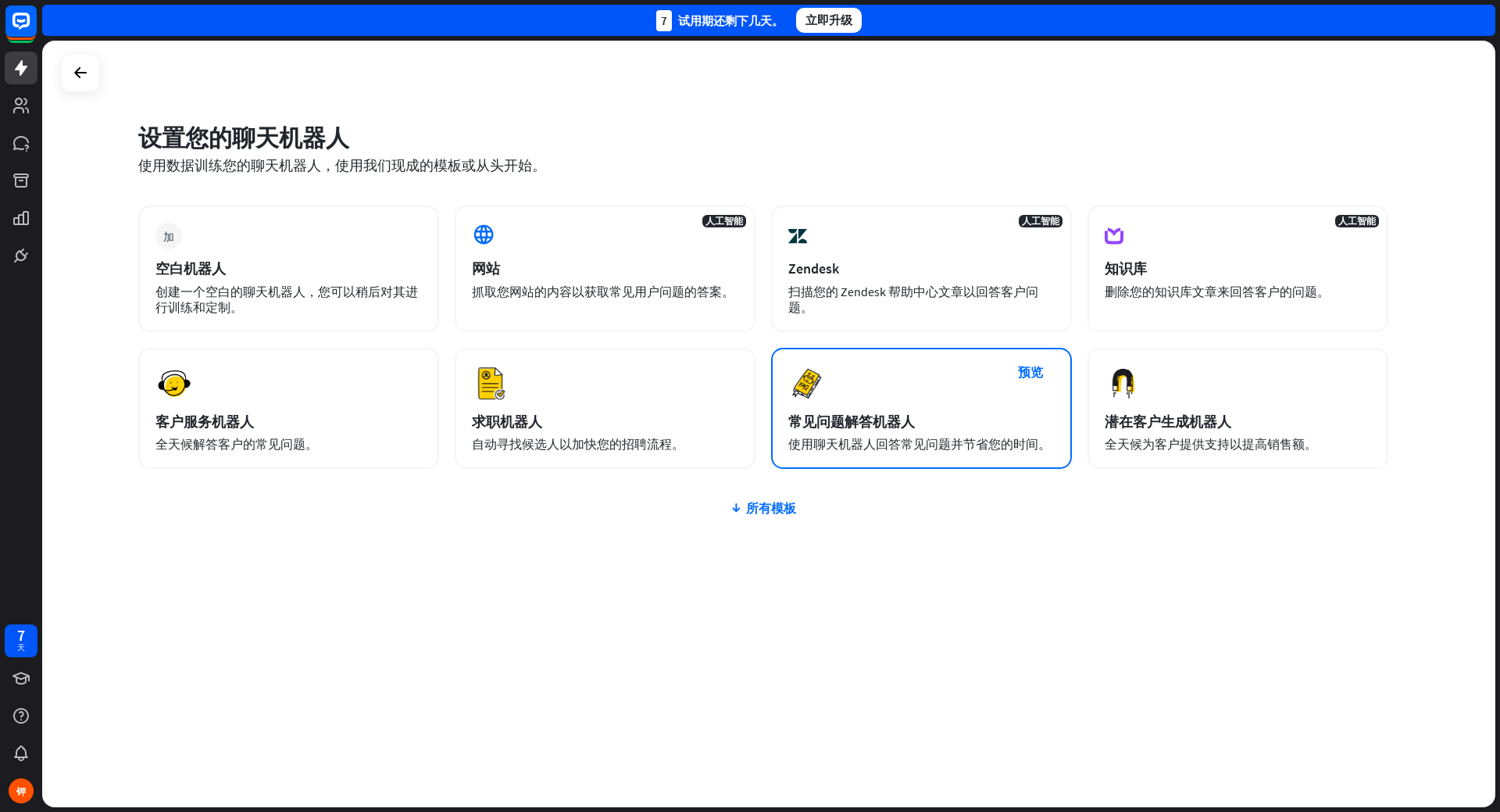
click at [926, 414] on div "常见问题解答机器人" at bounding box center [922, 421] width 266 height 18
